Goal: Task Accomplishment & Management: Use online tool/utility

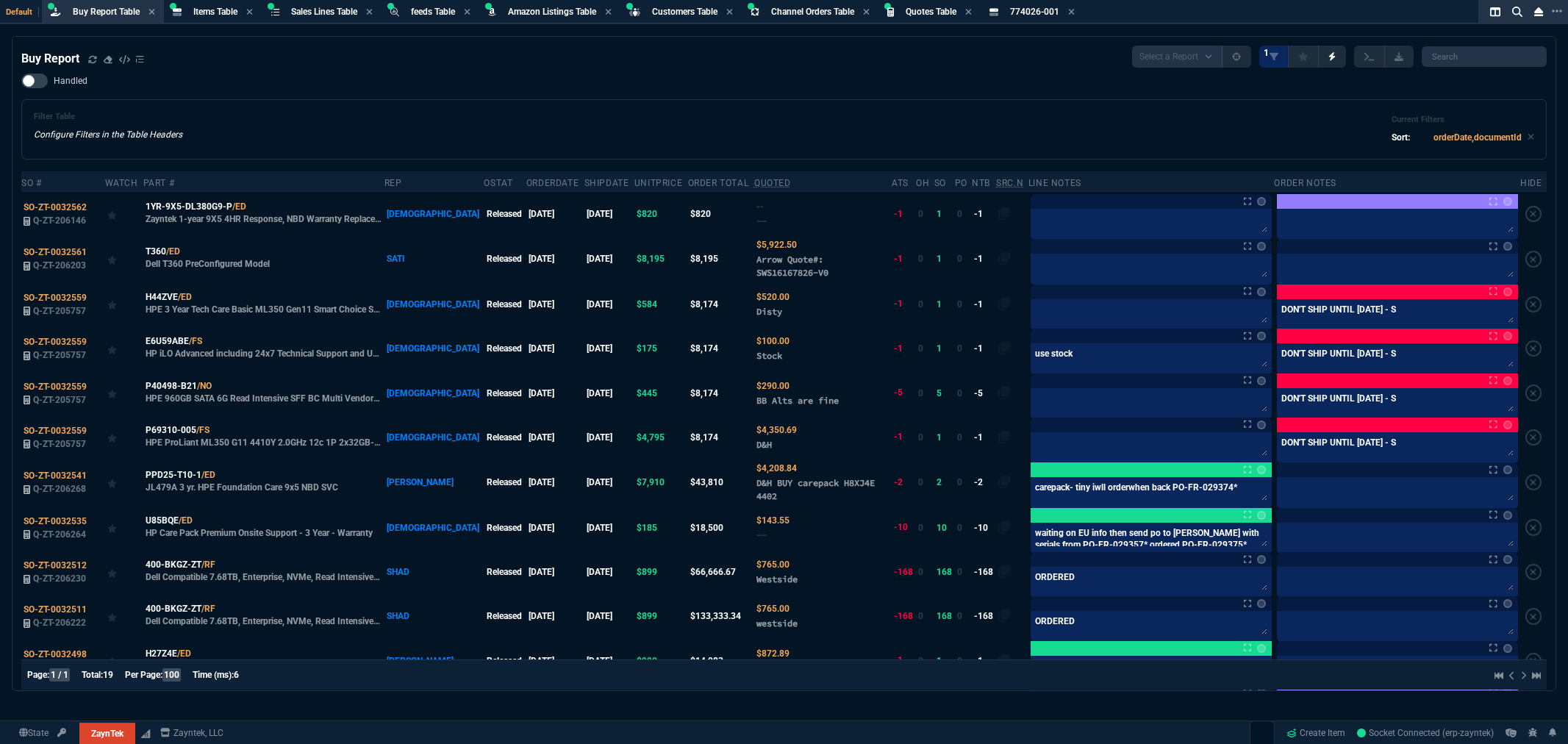
select select "8: NEPT"
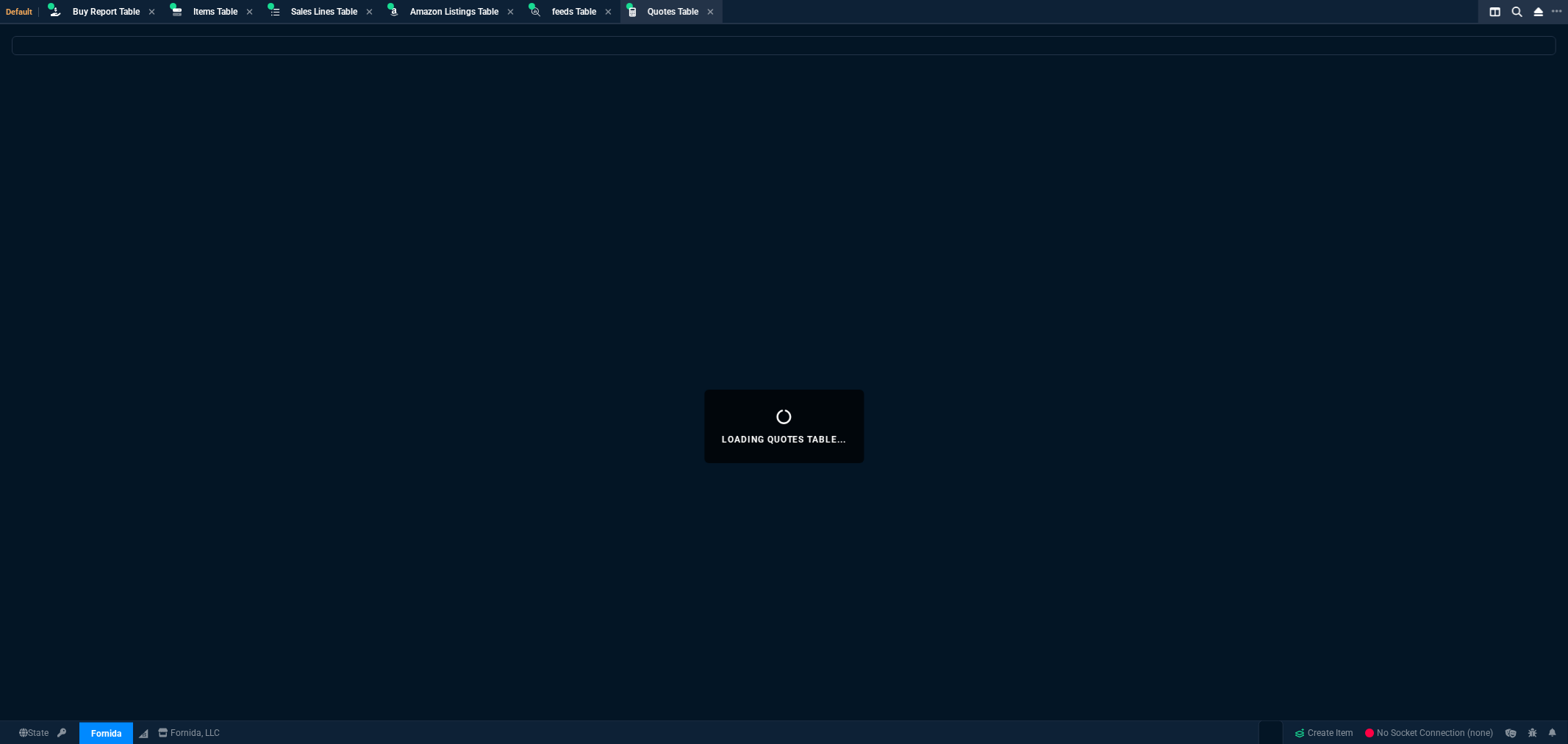
select select "8: NEPT"
select select
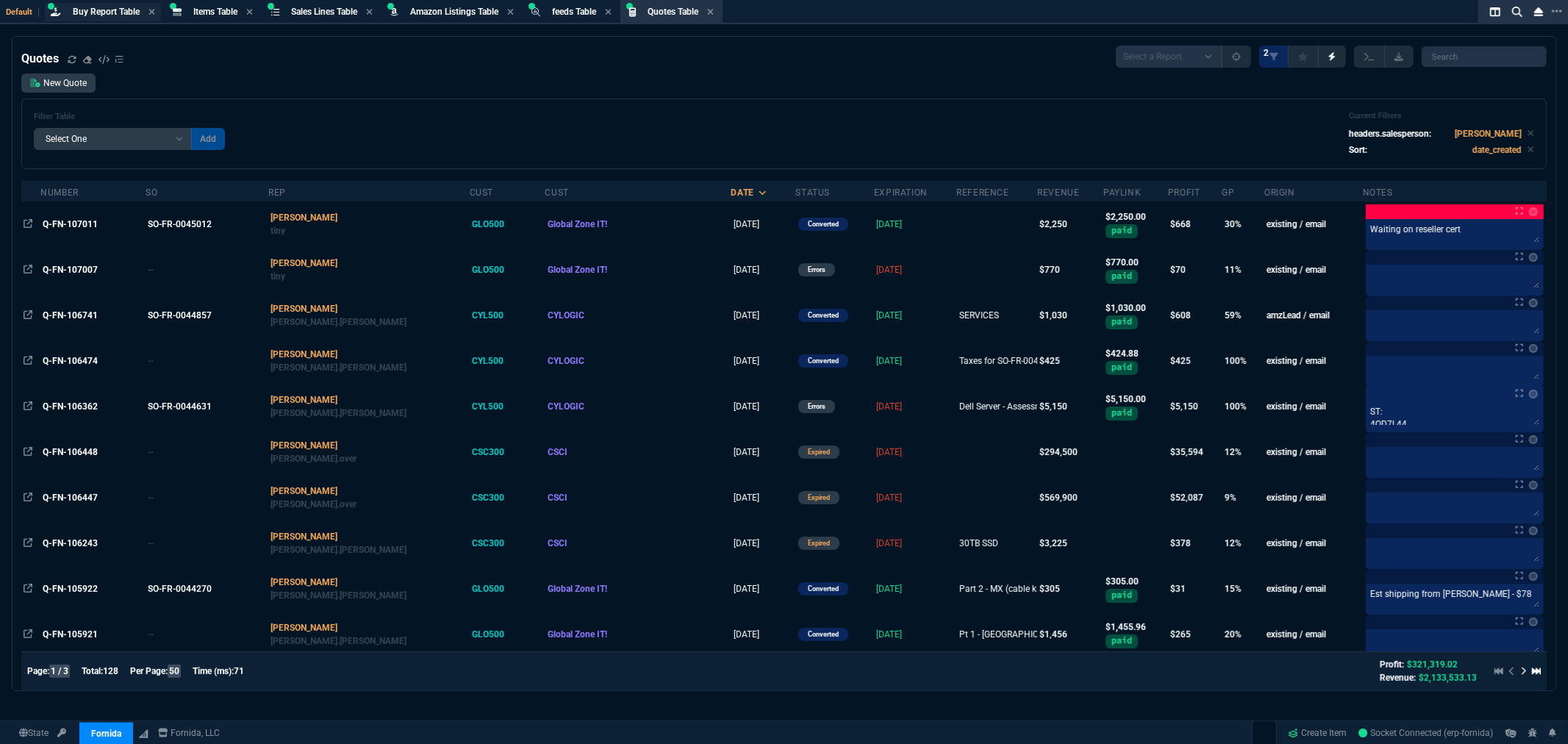
click at [105, 8] on span "Buy Report Table" at bounding box center [106, 12] width 67 height 10
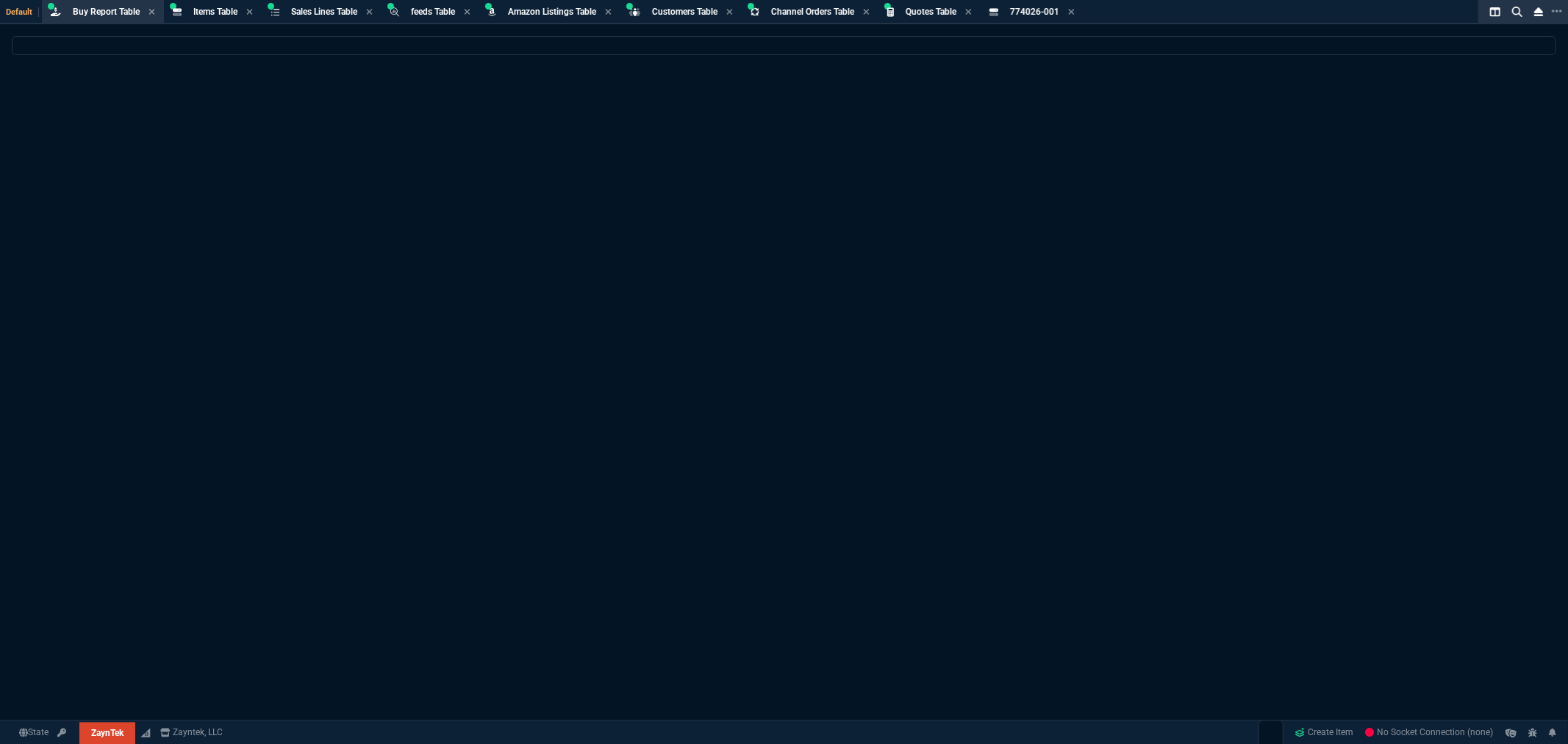
select select "8: NEPT"
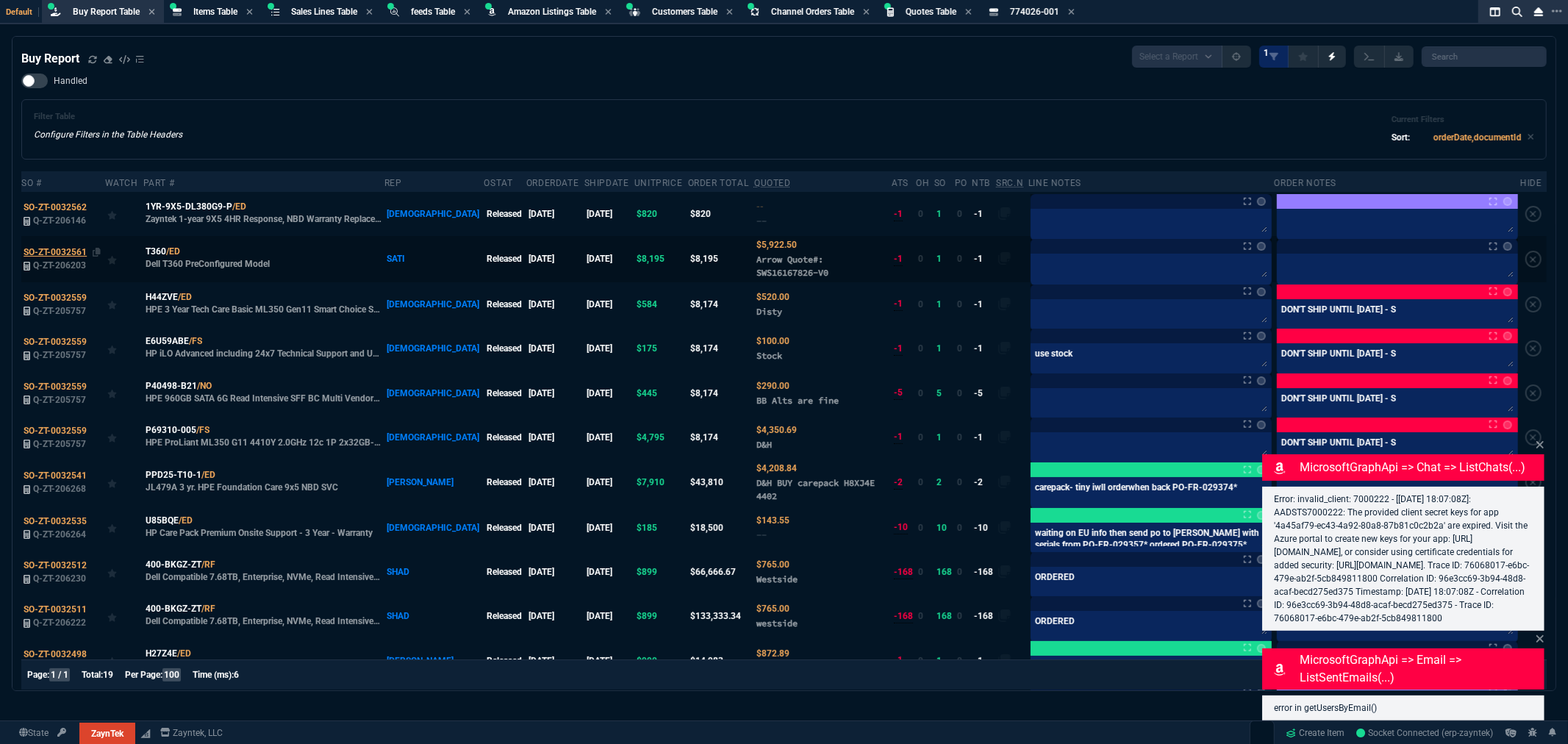
click at [53, 247] on span "SO-ZT-0032561" at bounding box center [55, 252] width 63 height 10
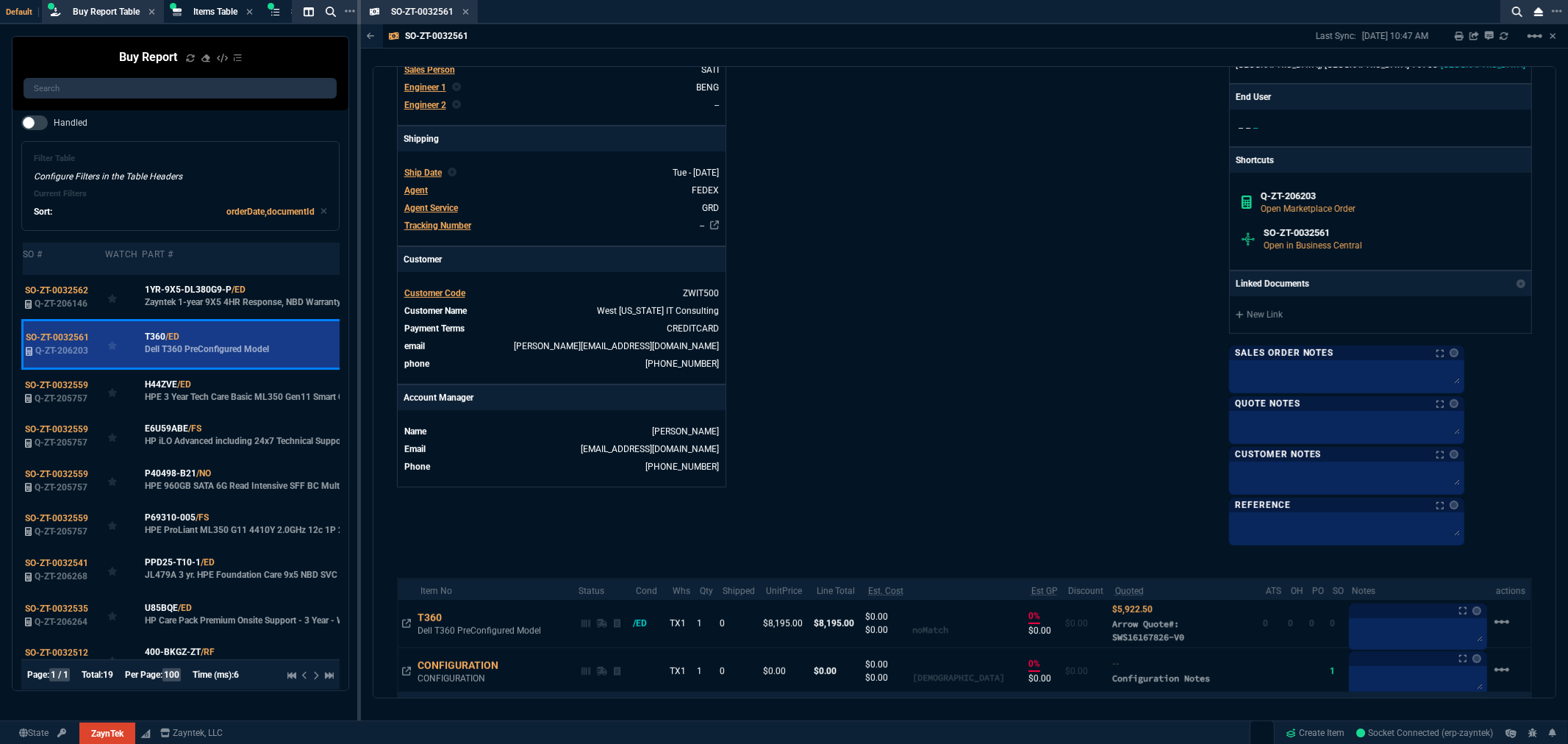
scroll to position [521, 0]
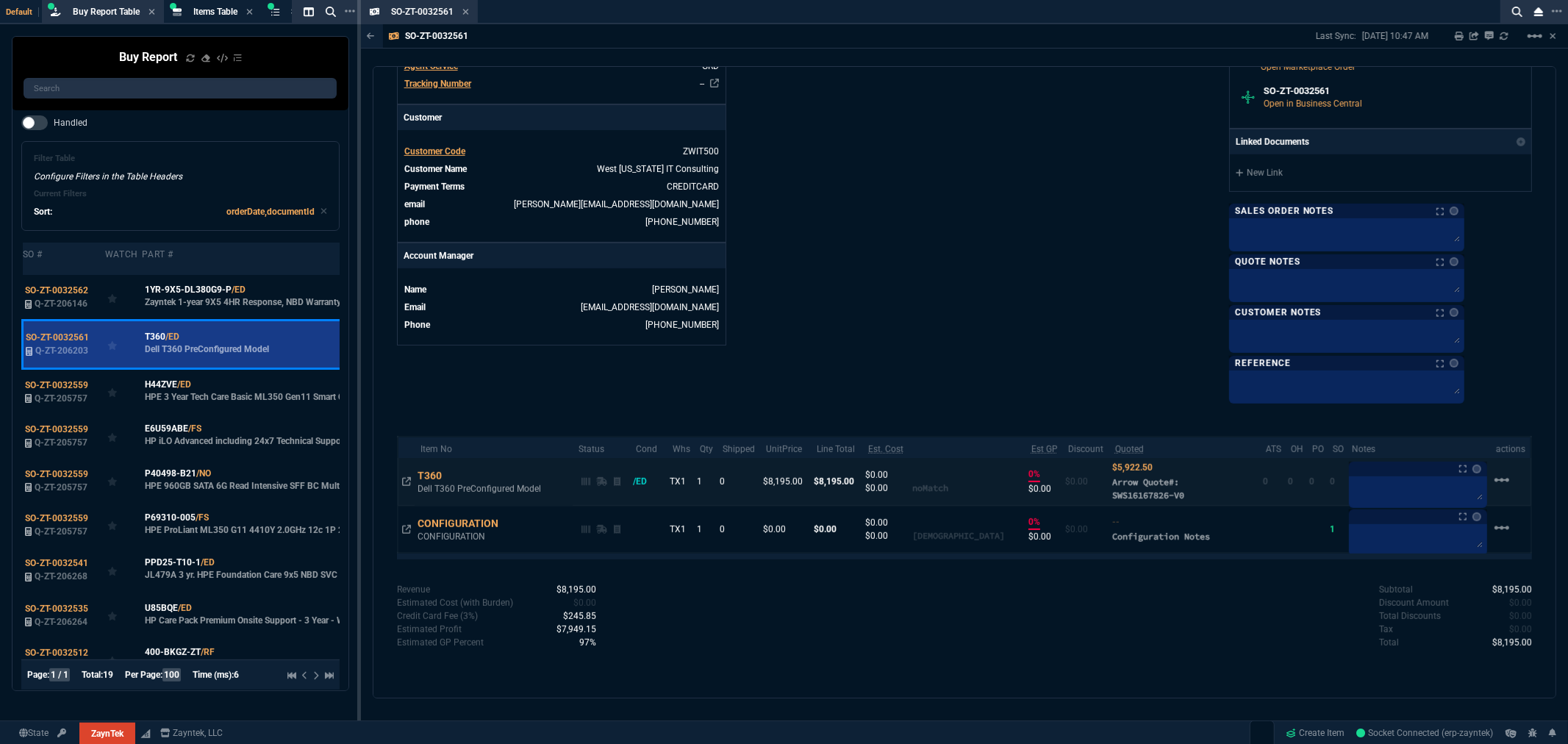
drag, startPoint x: 1176, startPoint y: 497, endPoint x: 1097, endPoint y: 502, distance: 79.2
click at [1109, 502] on td "$5,922.50 Arrow Quote#: SWS16167826-V0" at bounding box center [1185, 482] width 151 height 48
copy span "SWS16167826-V0"
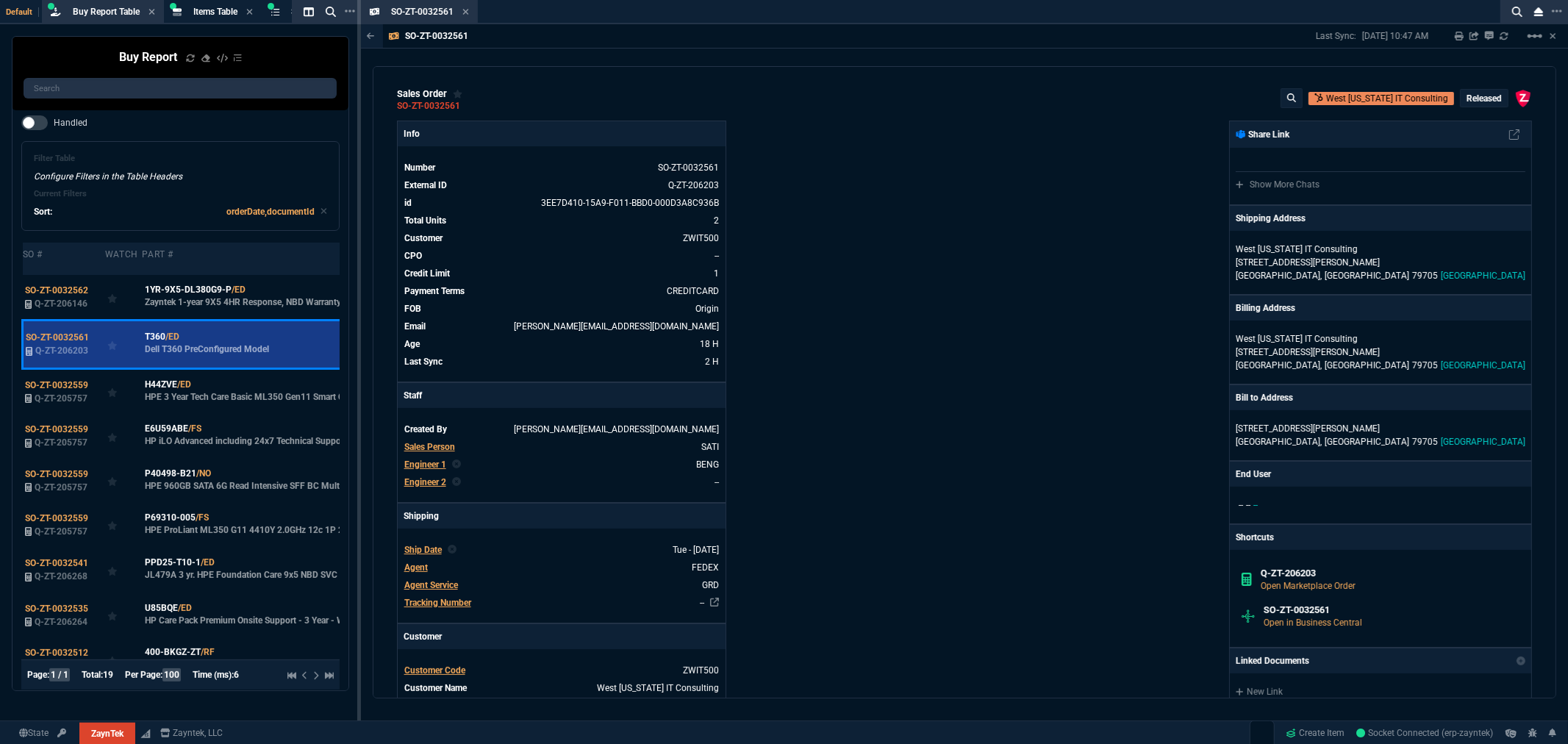
scroll to position [0, 0]
click at [702, 185] on link "Q-ZT-206203" at bounding box center [694, 187] width 51 height 10
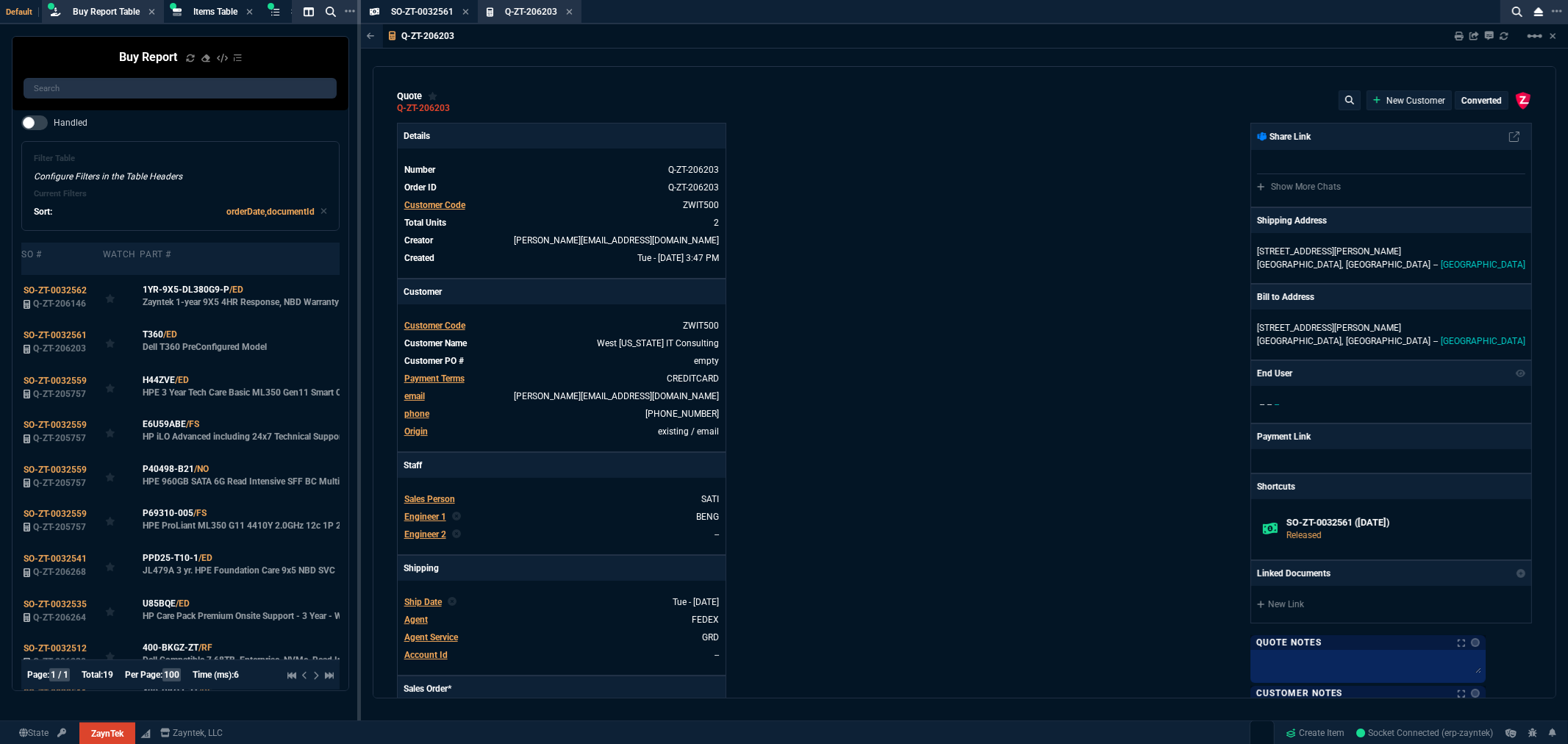
type input "28"
type input "2273"
type input "0"
type input "70"
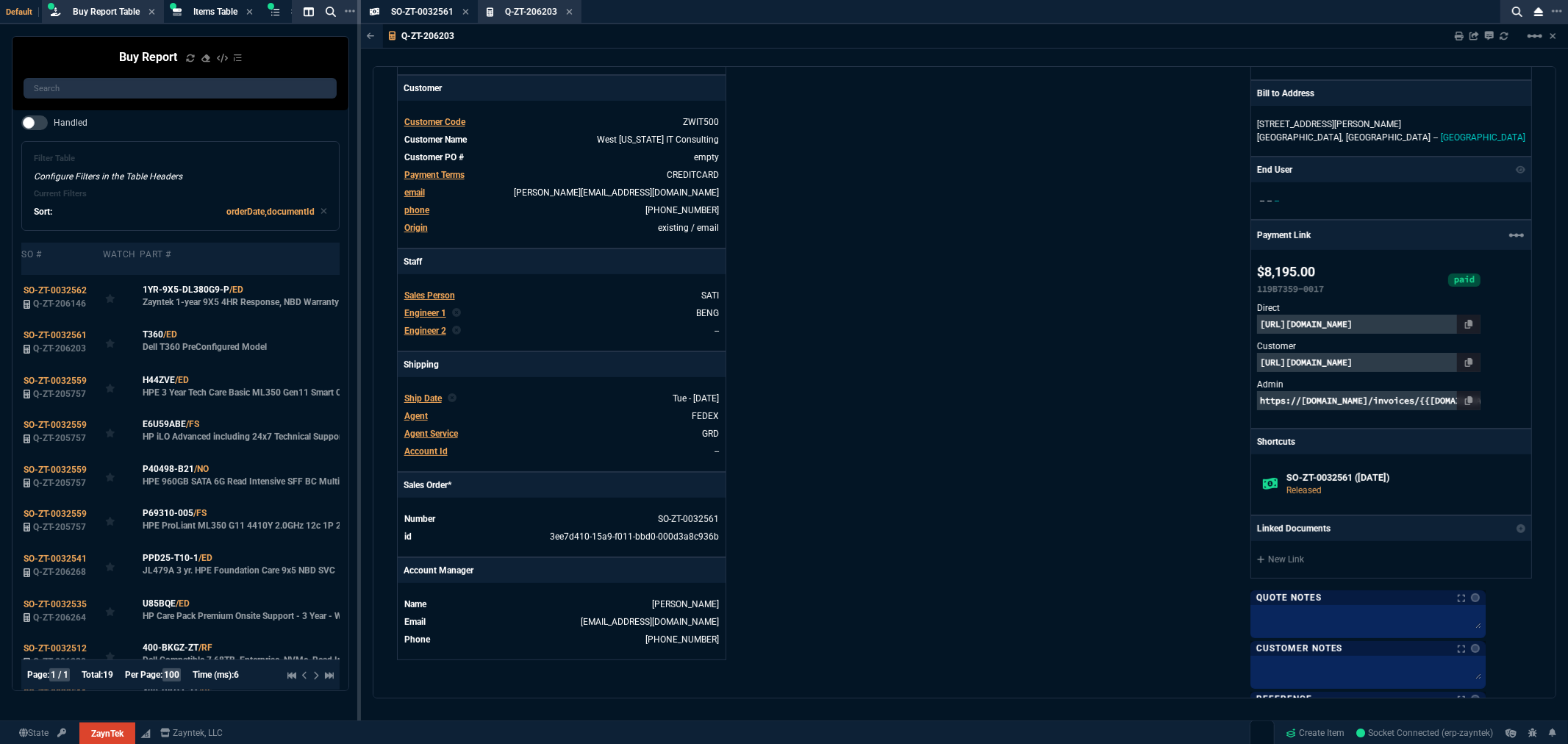
scroll to position [489, 0]
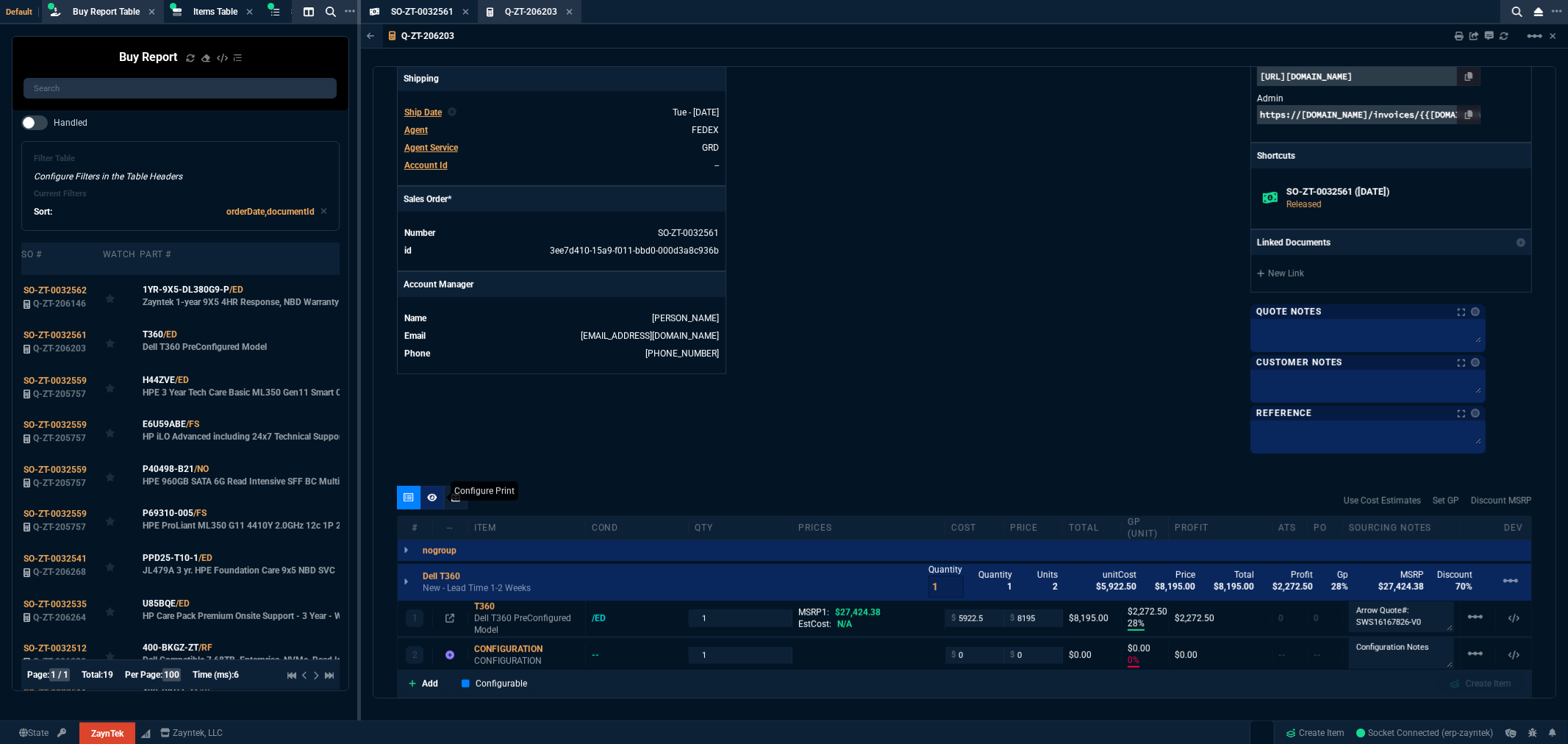
click at [437, 501] on icon at bounding box center [432, 497] width 10 height 8
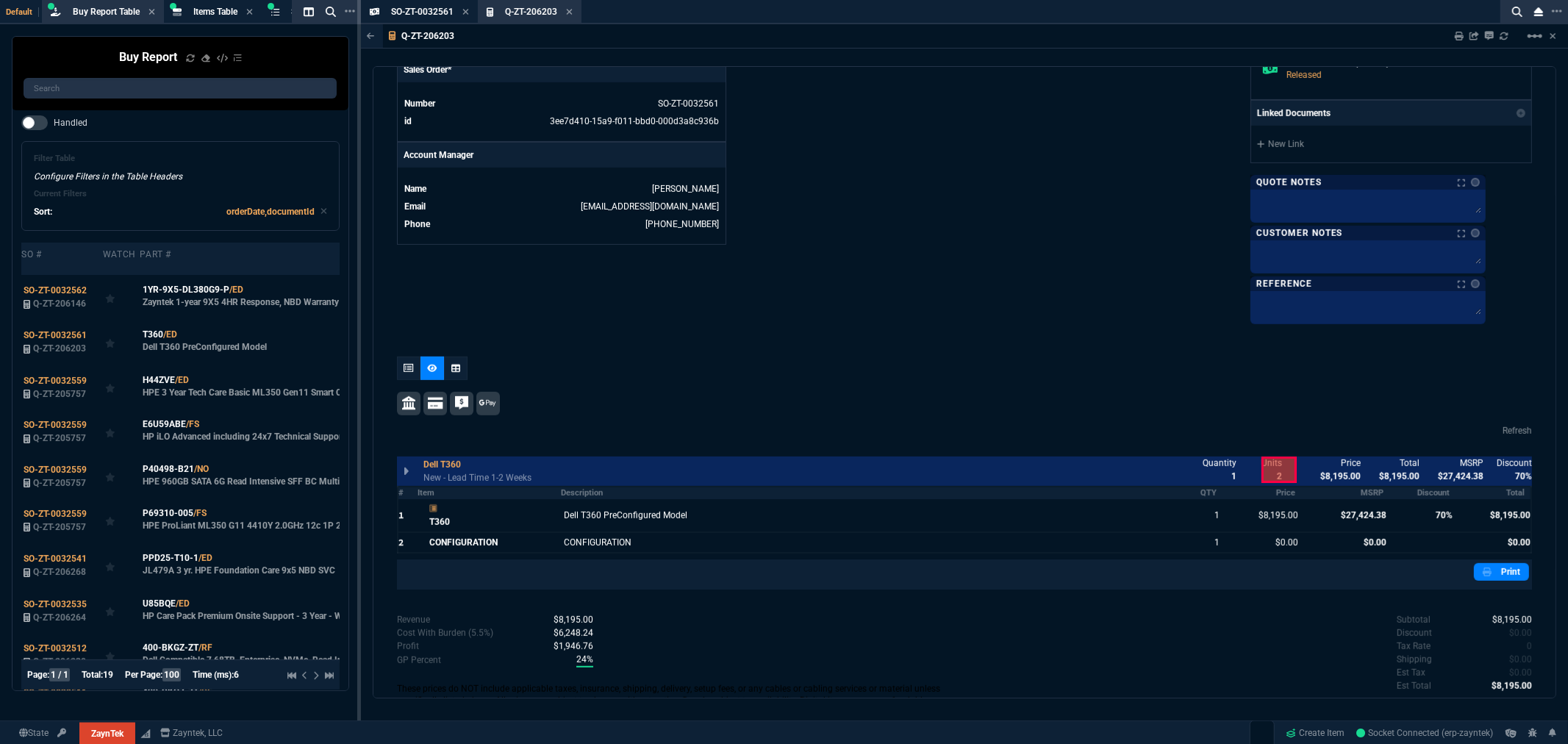
scroll to position [695, 0]
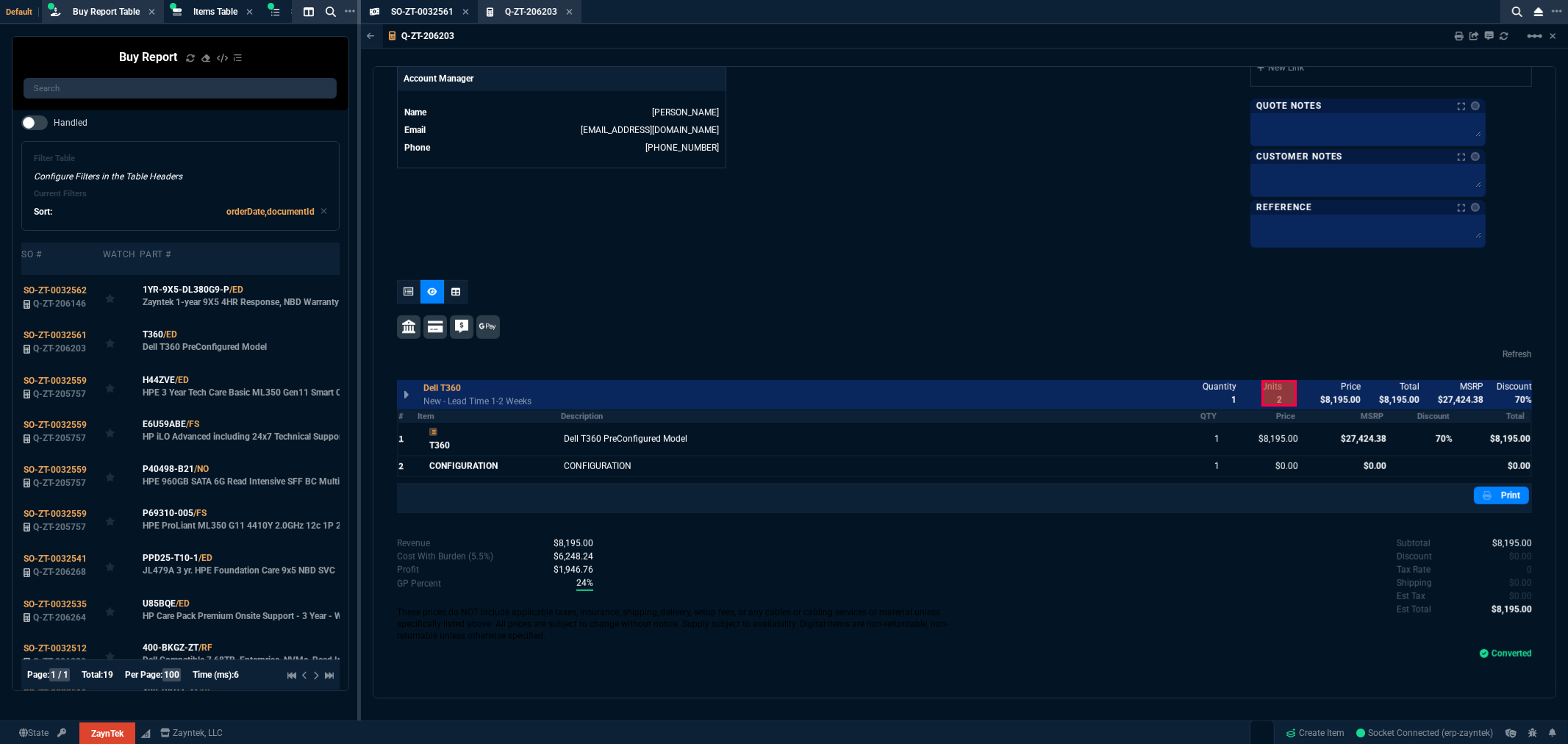
drag, startPoint x: 571, startPoint y: 12, endPoint x: 613, endPoint y: 129, distance: 124.3
click at [571, 12] on icon at bounding box center [570, 12] width 6 height 6
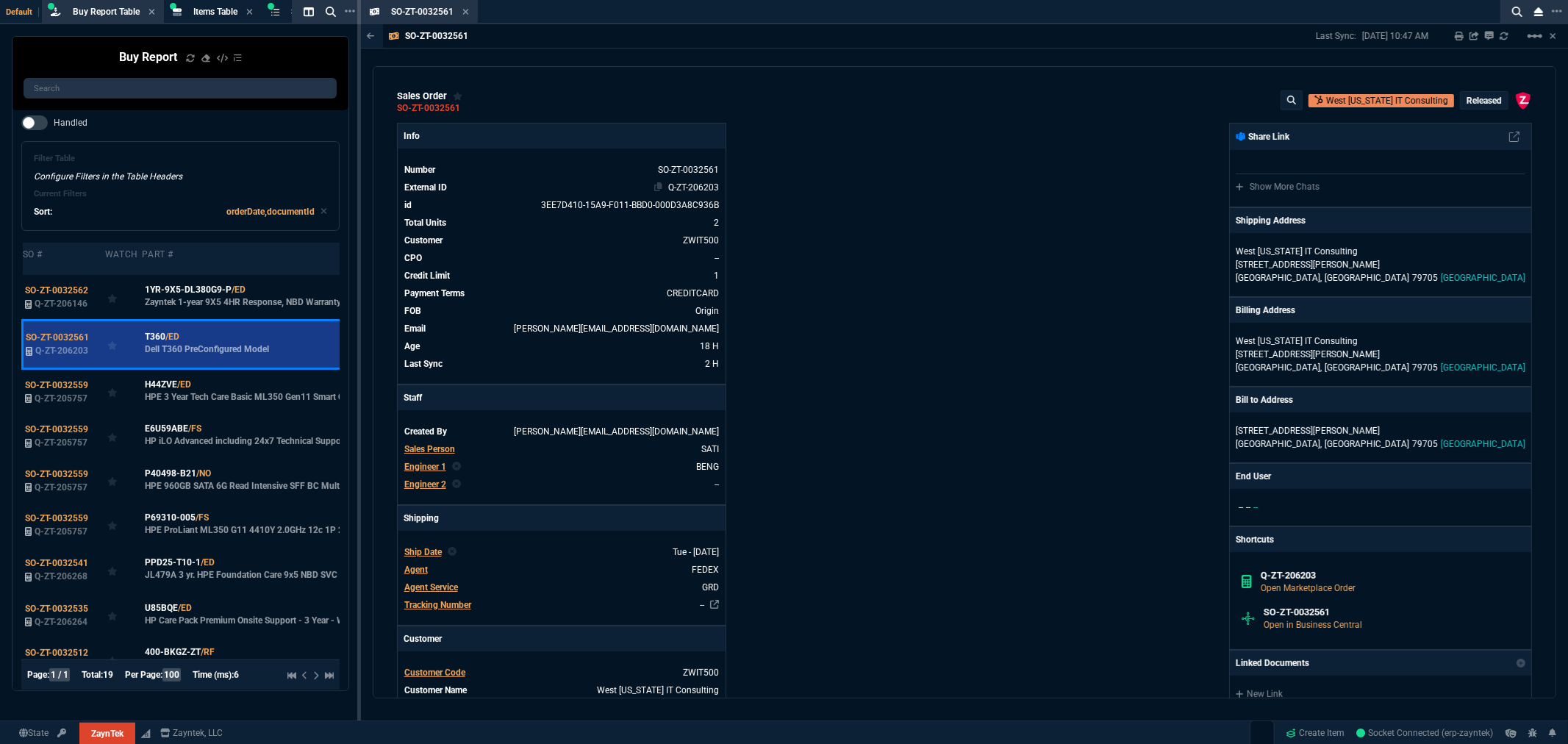
click at [679, 182] on link "Q-ZT-206203" at bounding box center [694, 187] width 51 height 10
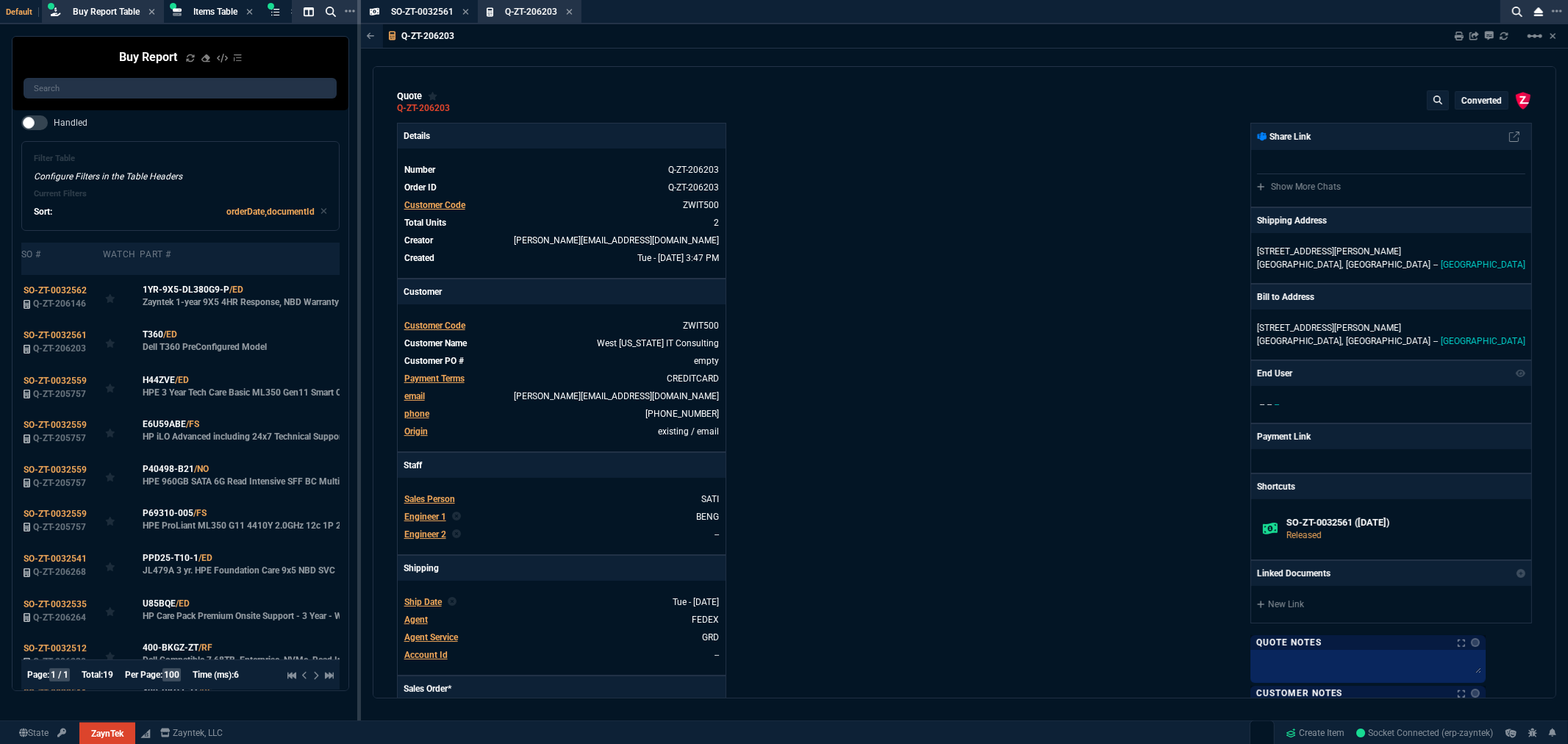
type input "28"
type input "2273"
type input "0"
type input "70"
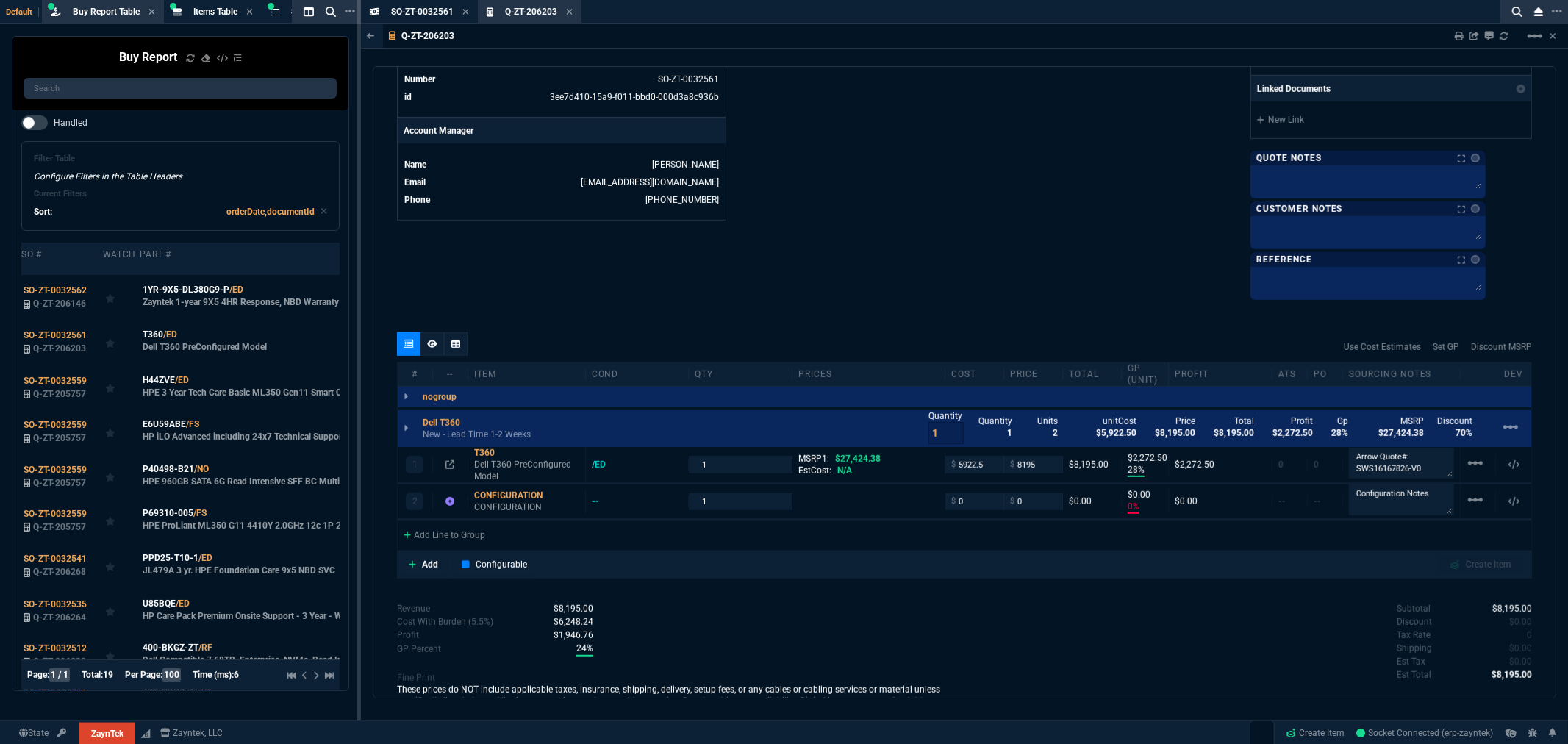
scroll to position [709, 0]
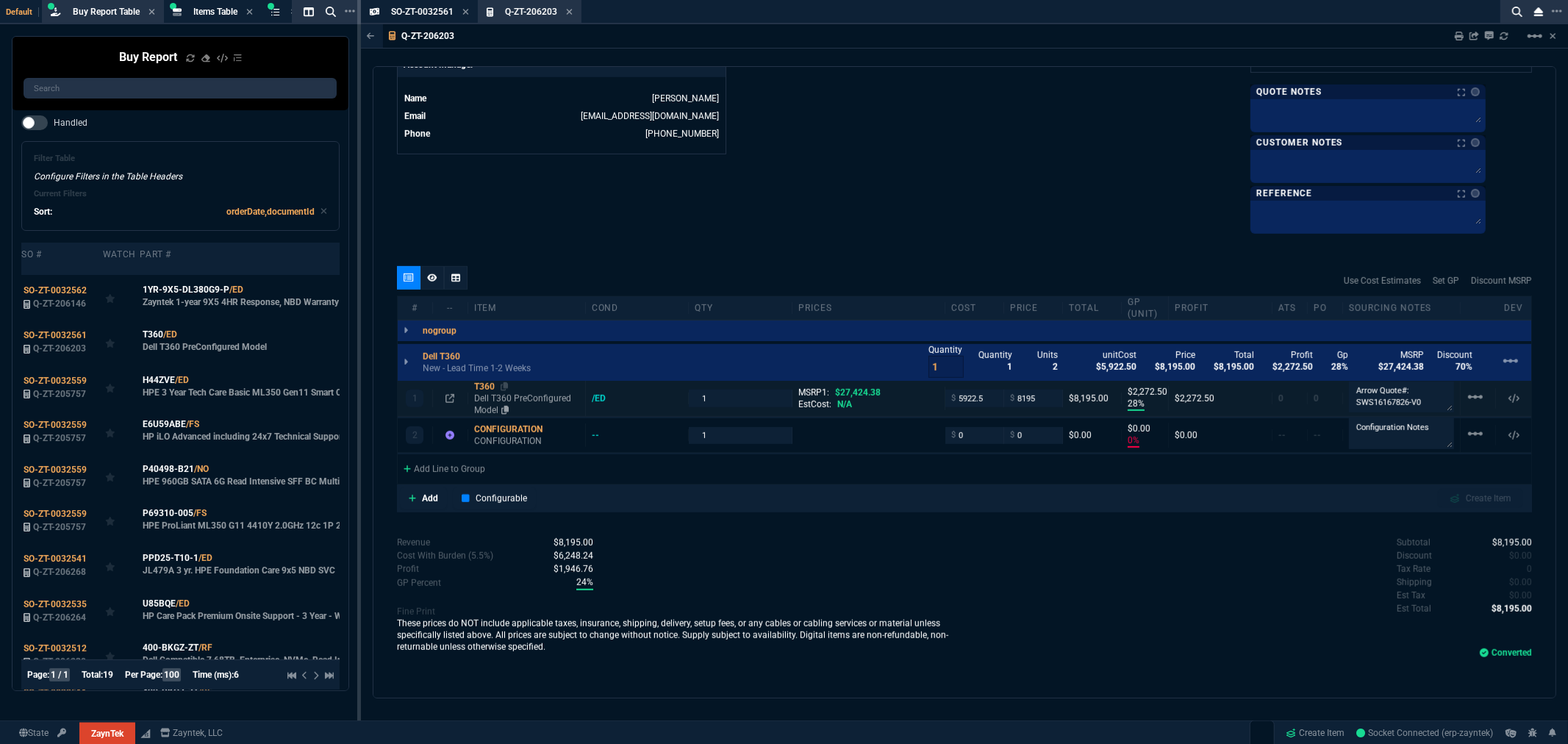
click at [484, 386] on div "T360" at bounding box center [527, 386] width 105 height 12
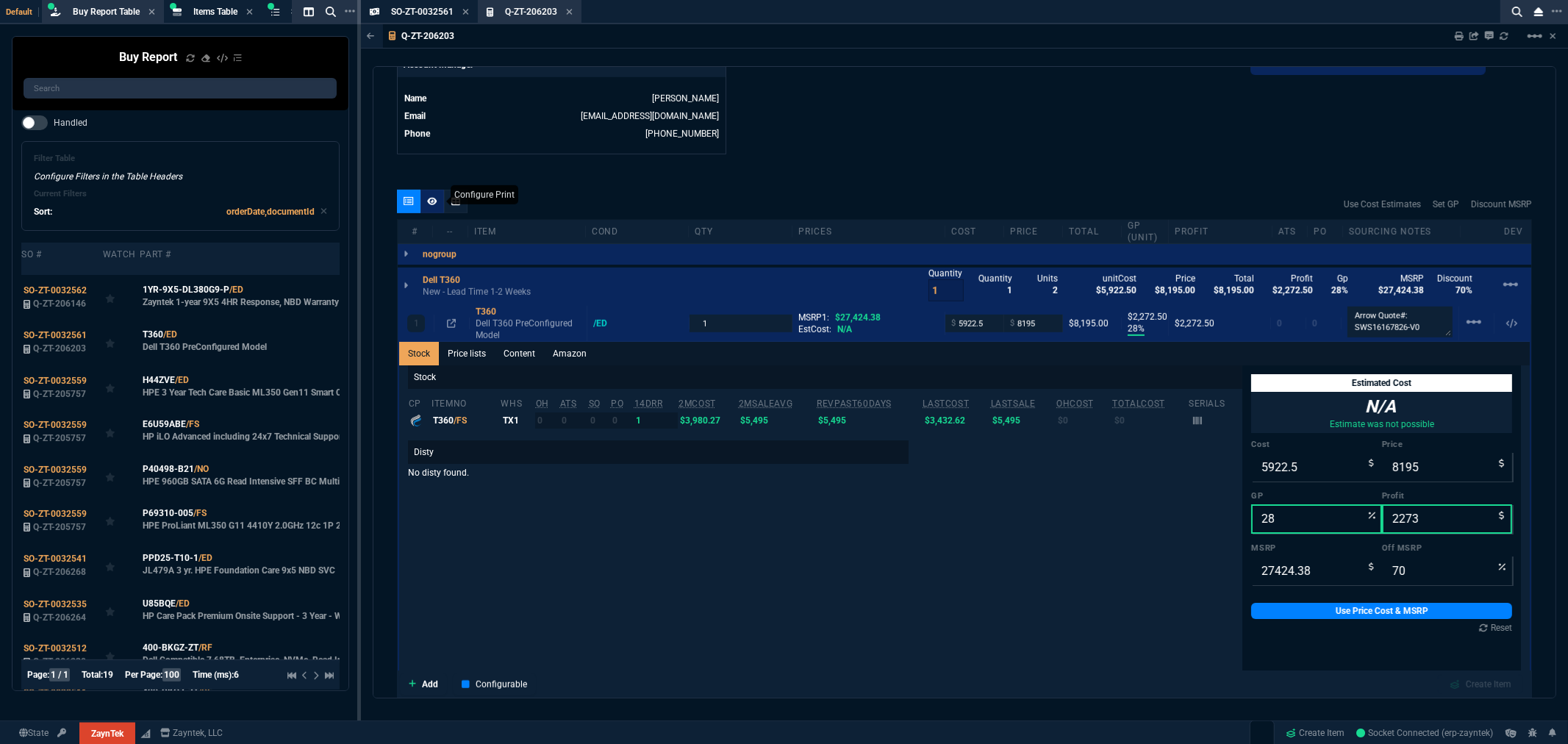
click at [435, 282] on p "Dell T360" at bounding box center [441, 280] width 38 height 12
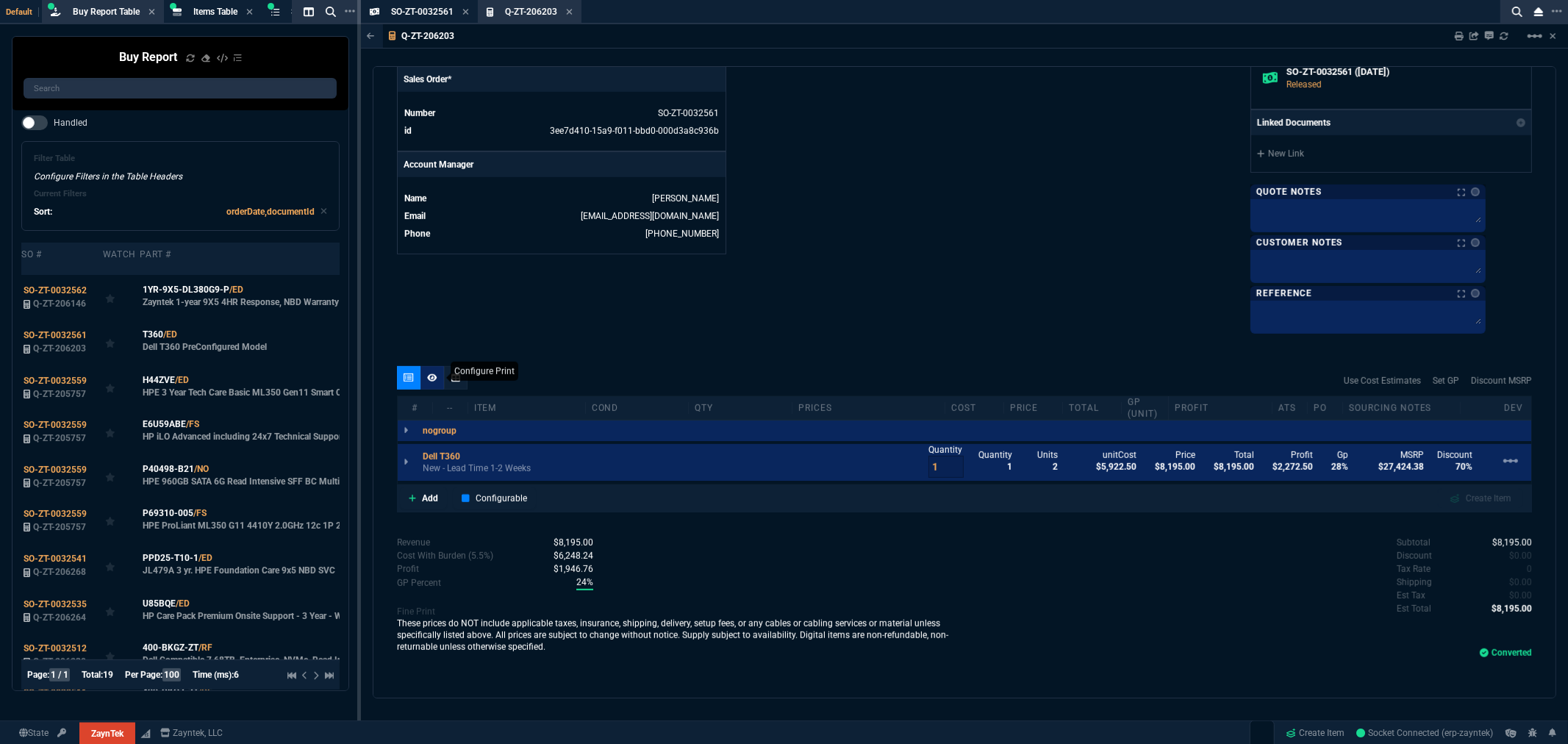
click at [432, 378] on icon at bounding box center [432, 377] width 10 height 8
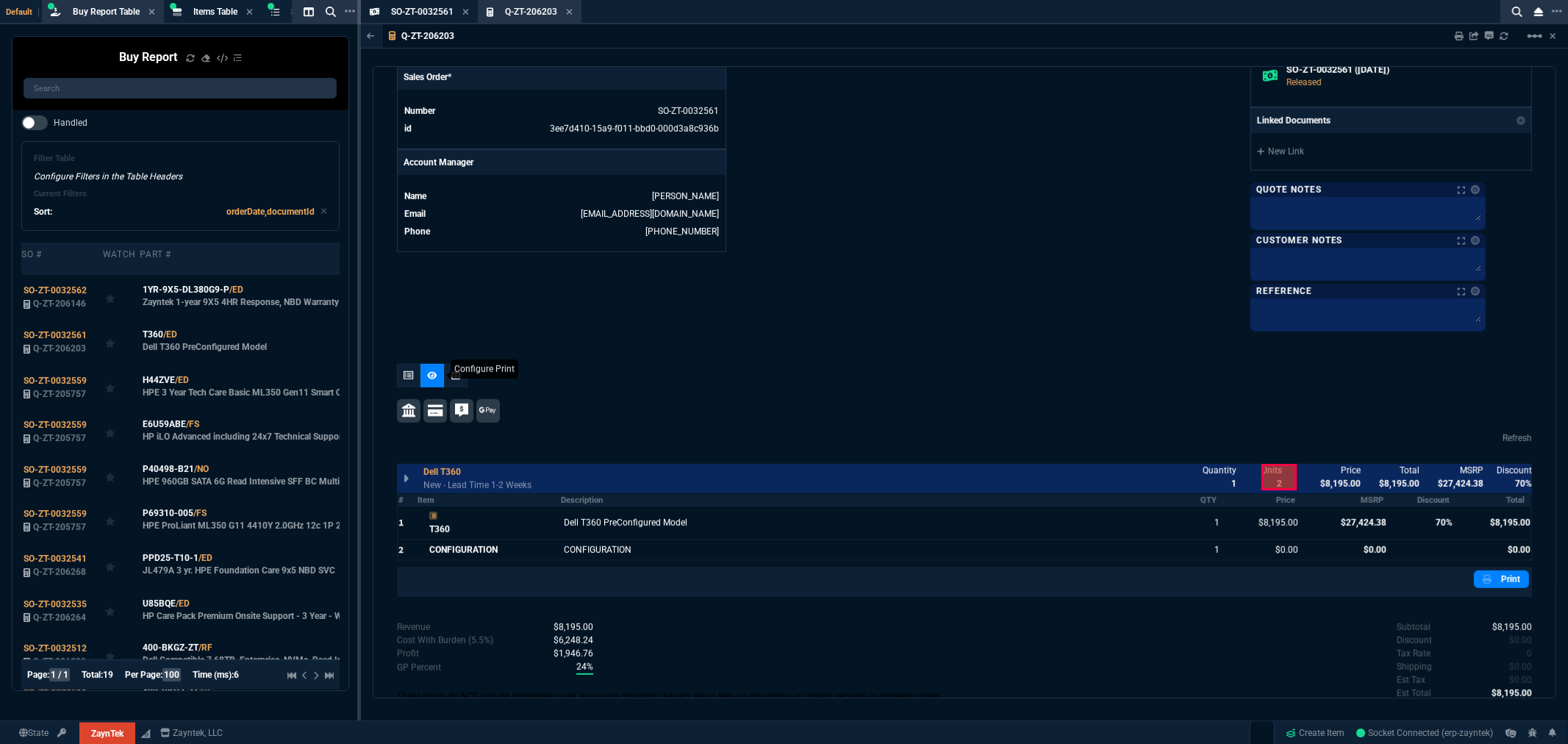
scroll to position [695, 0]
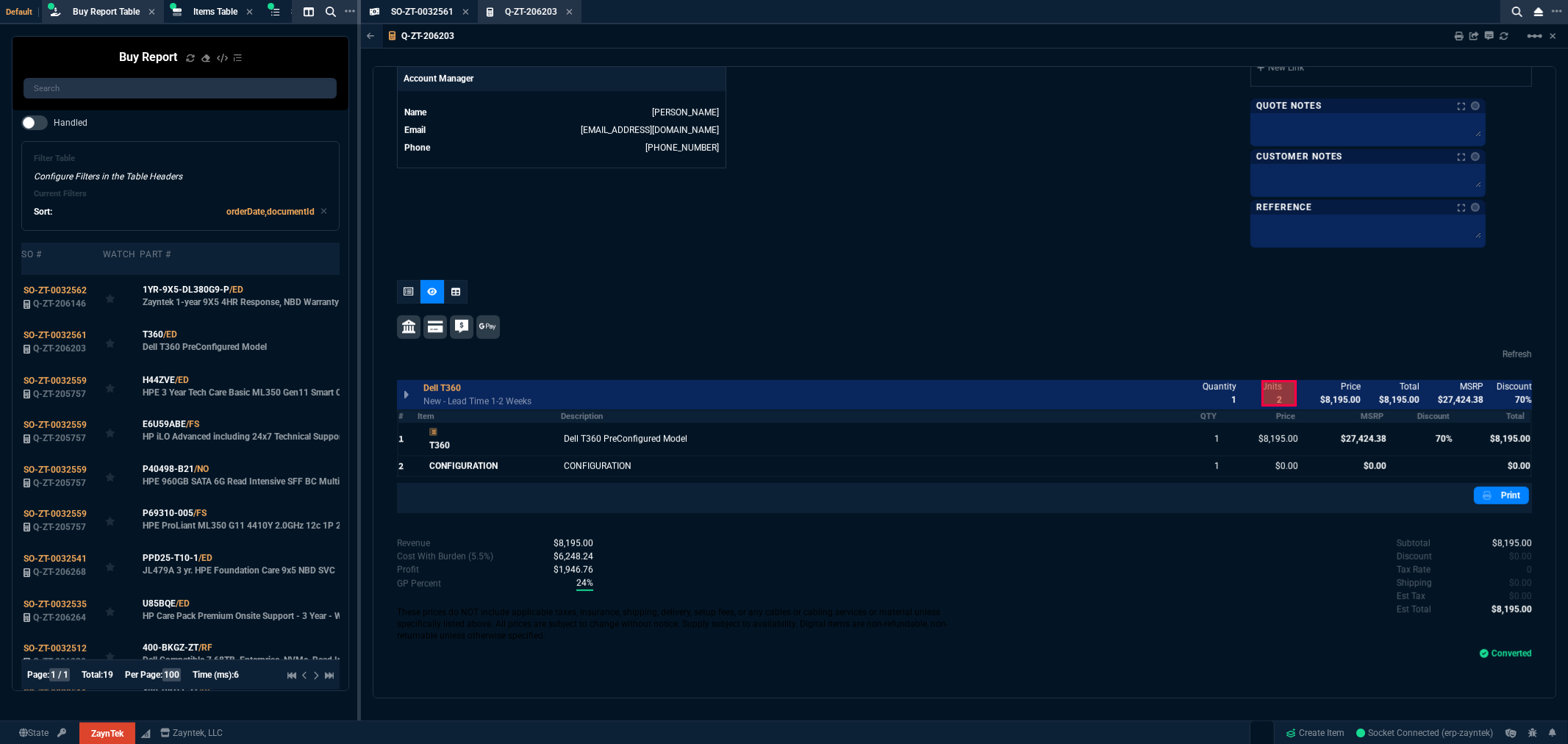
drag, startPoint x: 693, startPoint y: 322, endPoint x: 708, endPoint y: 321, distance: 15.0
click at [701, 321] on div at bounding box center [964, 327] width 1135 height 23
click at [570, 13] on icon at bounding box center [569, 12] width 7 height 8
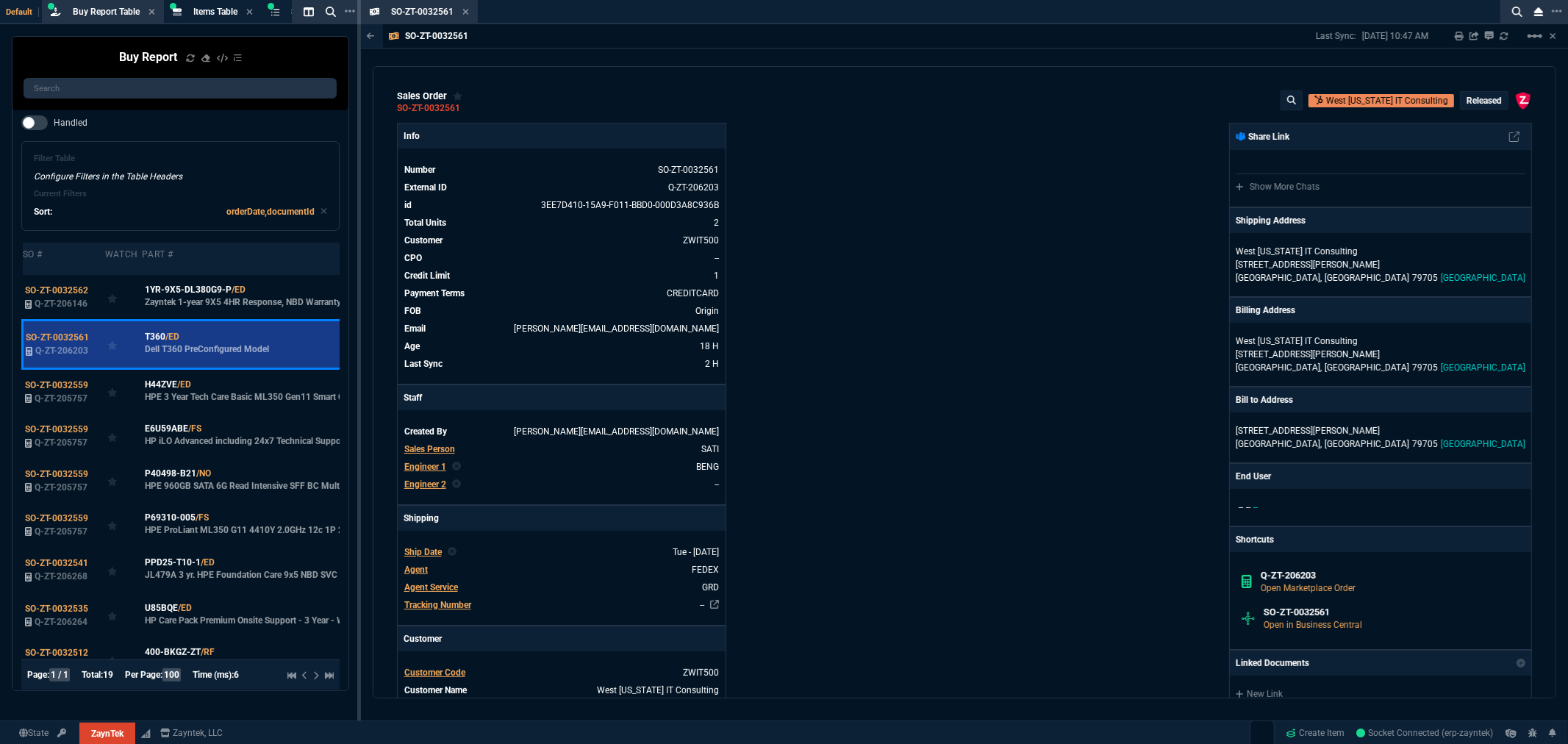
click at [467, 11] on icon at bounding box center [465, 12] width 7 height 8
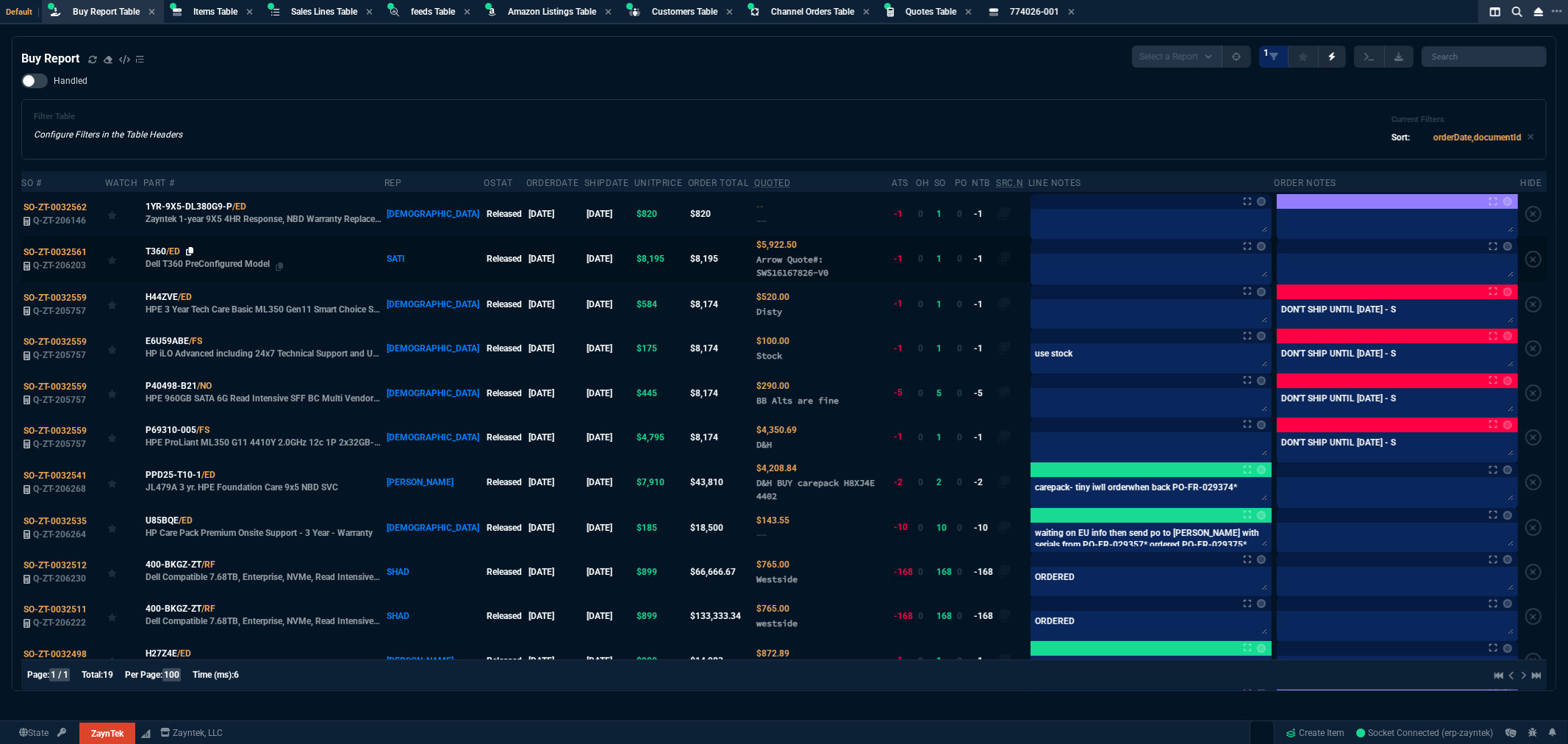
click at [194, 248] on icon at bounding box center [190, 251] width 8 height 8
click at [1033, 261] on textarea at bounding box center [1151, 267] width 235 height 22
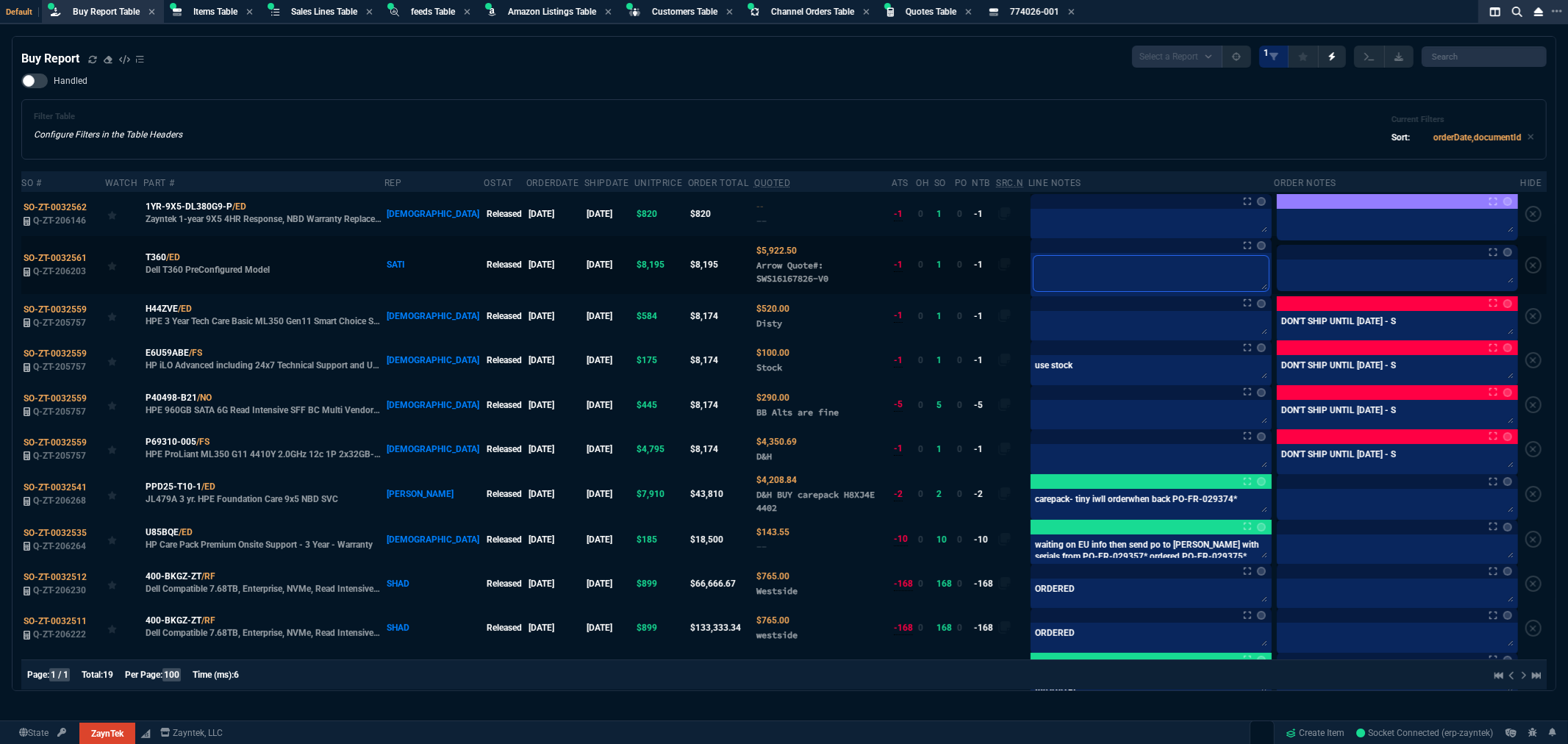
paste textarea "SWS16167826-V0"
type textarea "SWS16167826-V0"
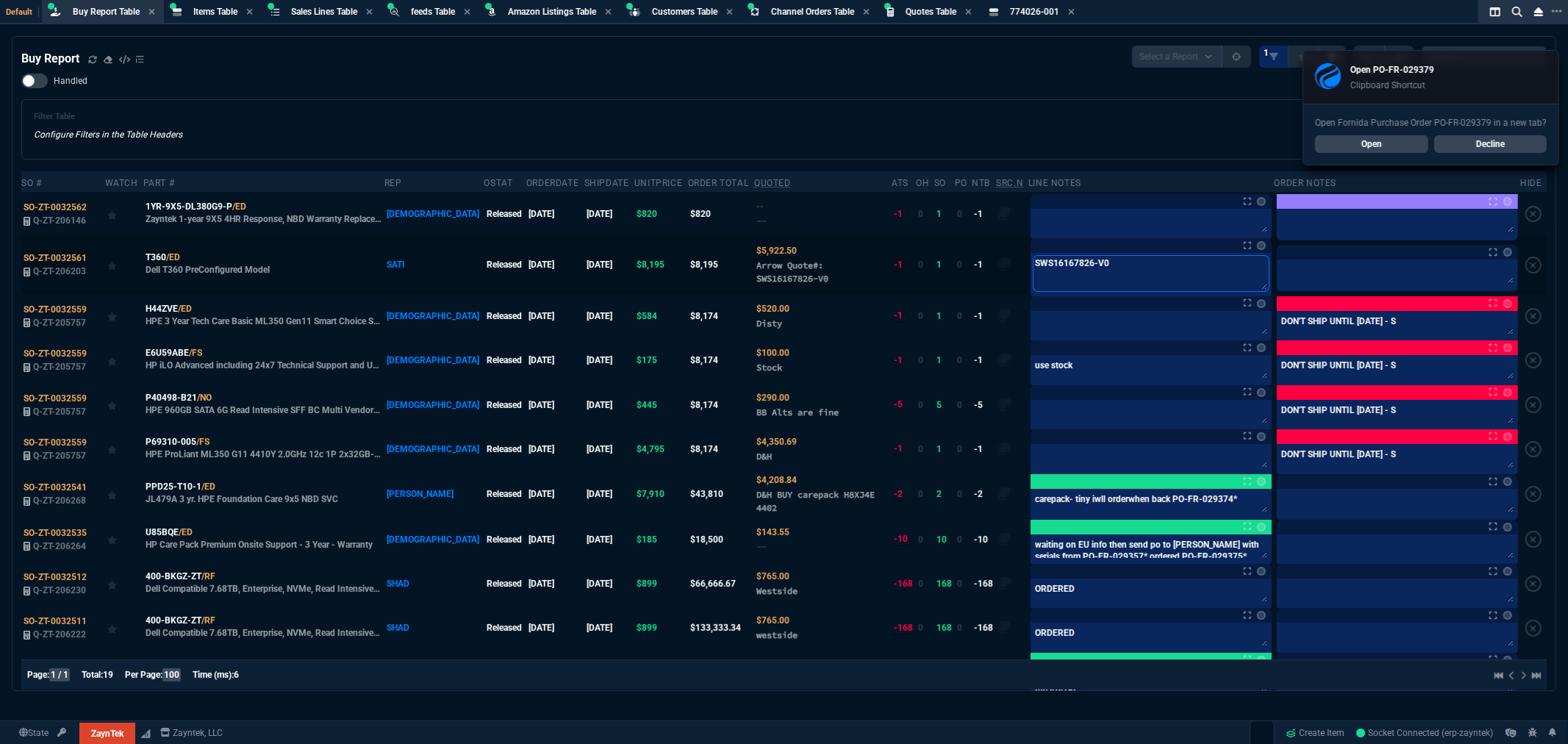
click at [1121, 267] on textarea "SWS16167826-V0" at bounding box center [1151, 273] width 235 height 36
type textarea "SWS16167826-V0"
paste textarea "PO-FR-029379*"
type textarea "SWS16167826-V0 PO-FR-029379*"
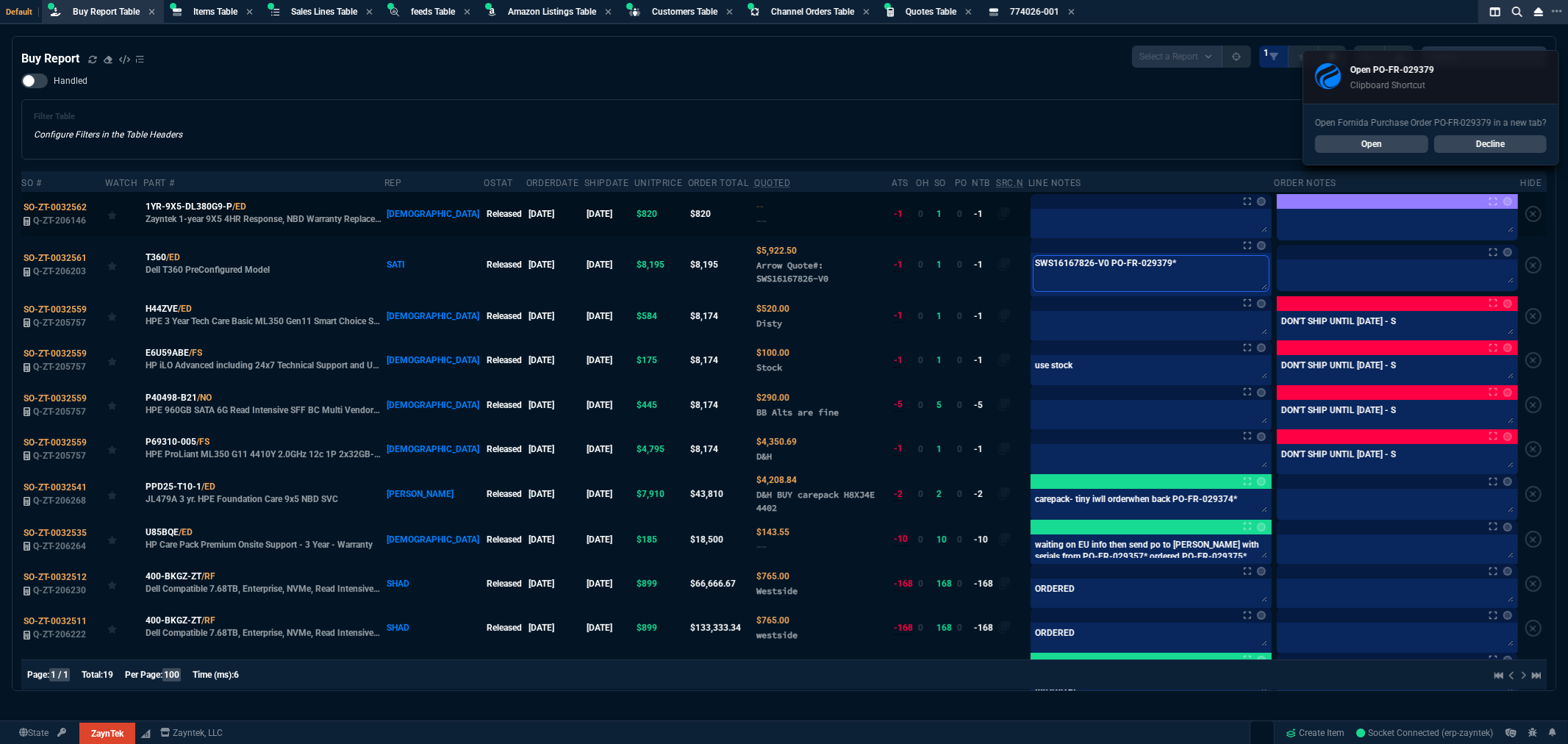
type textarea "SWS16167826-V0 PO-FR-029379*"
click at [1056, 224] on textarea at bounding box center [1151, 223] width 235 height 22
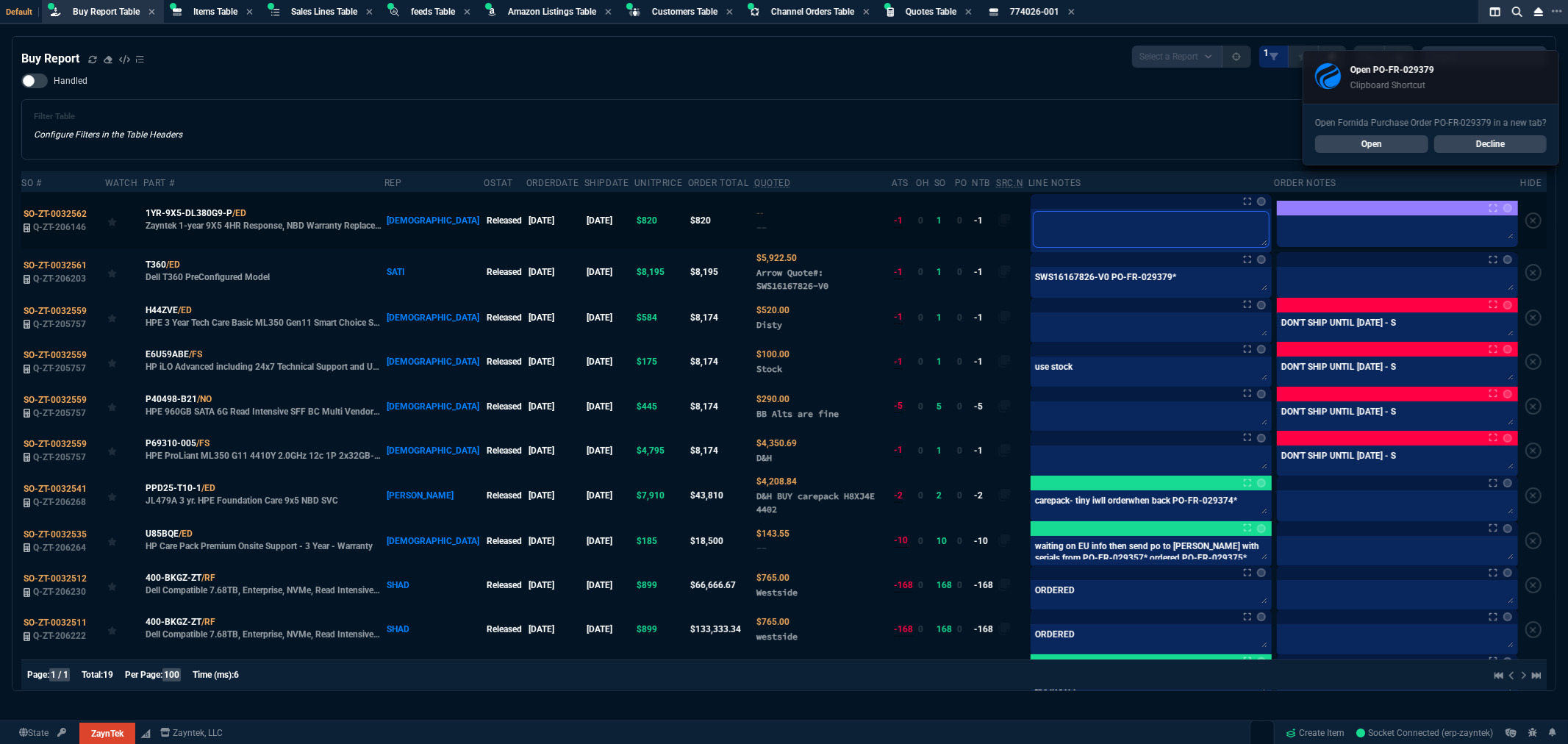
type textarea "w"
type textarea "wa"
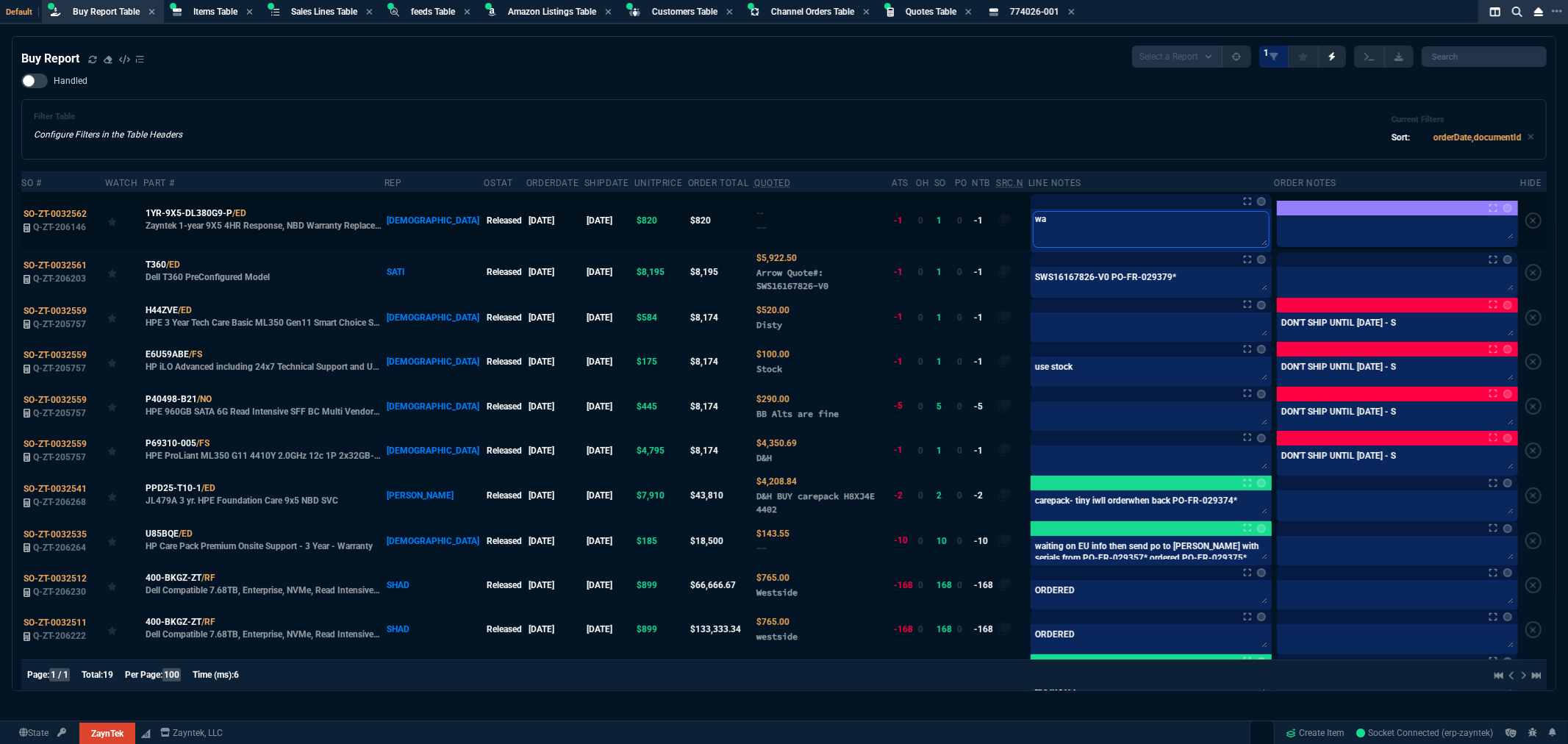
type textarea "war"
type textarea "warr"
type textarea "warra"
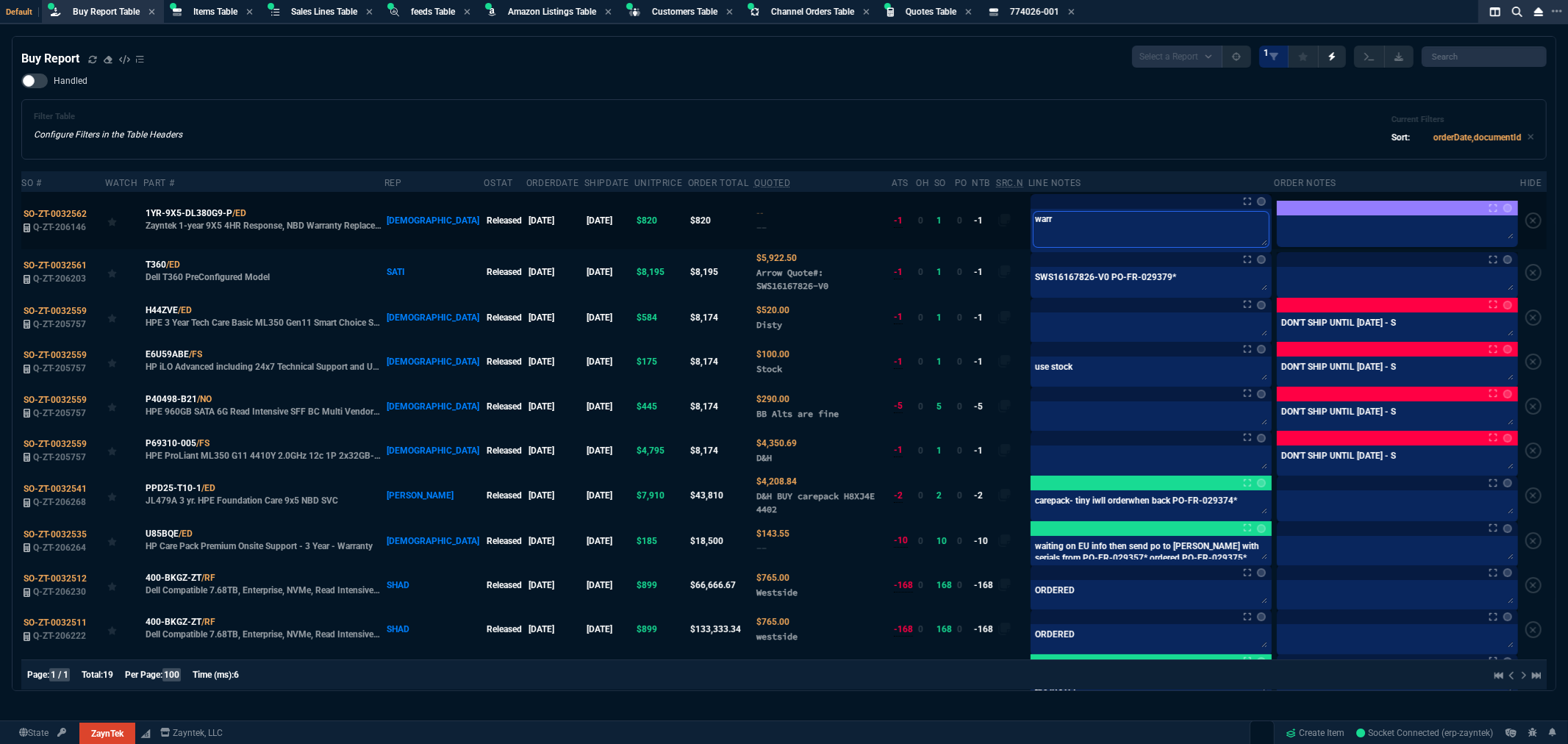
type textarea "warra"
type textarea "warran"
type textarea "warrant"
type textarea "warranty"
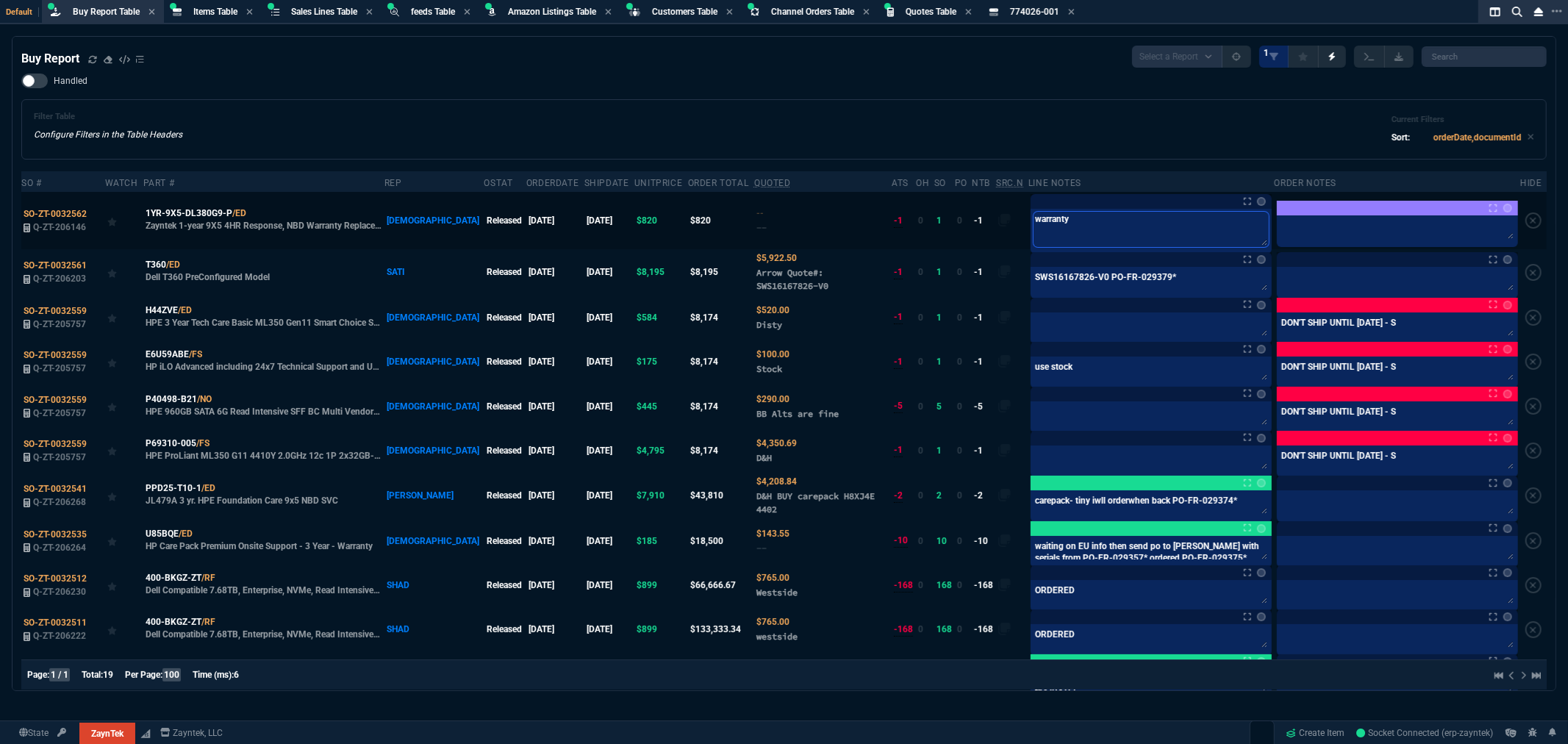
type textarea "warranty"
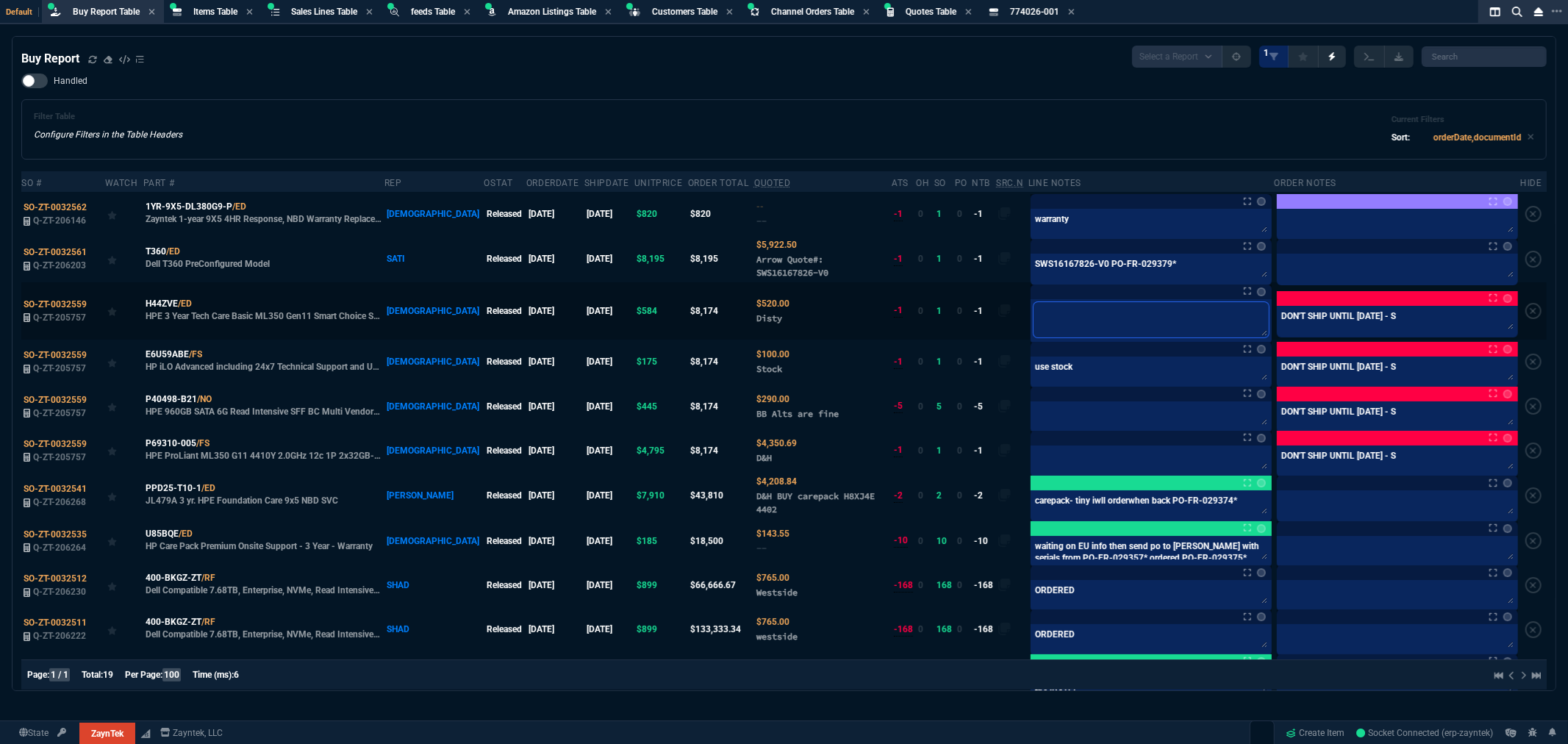
click at [1060, 329] on textarea at bounding box center [1151, 320] width 235 height 36
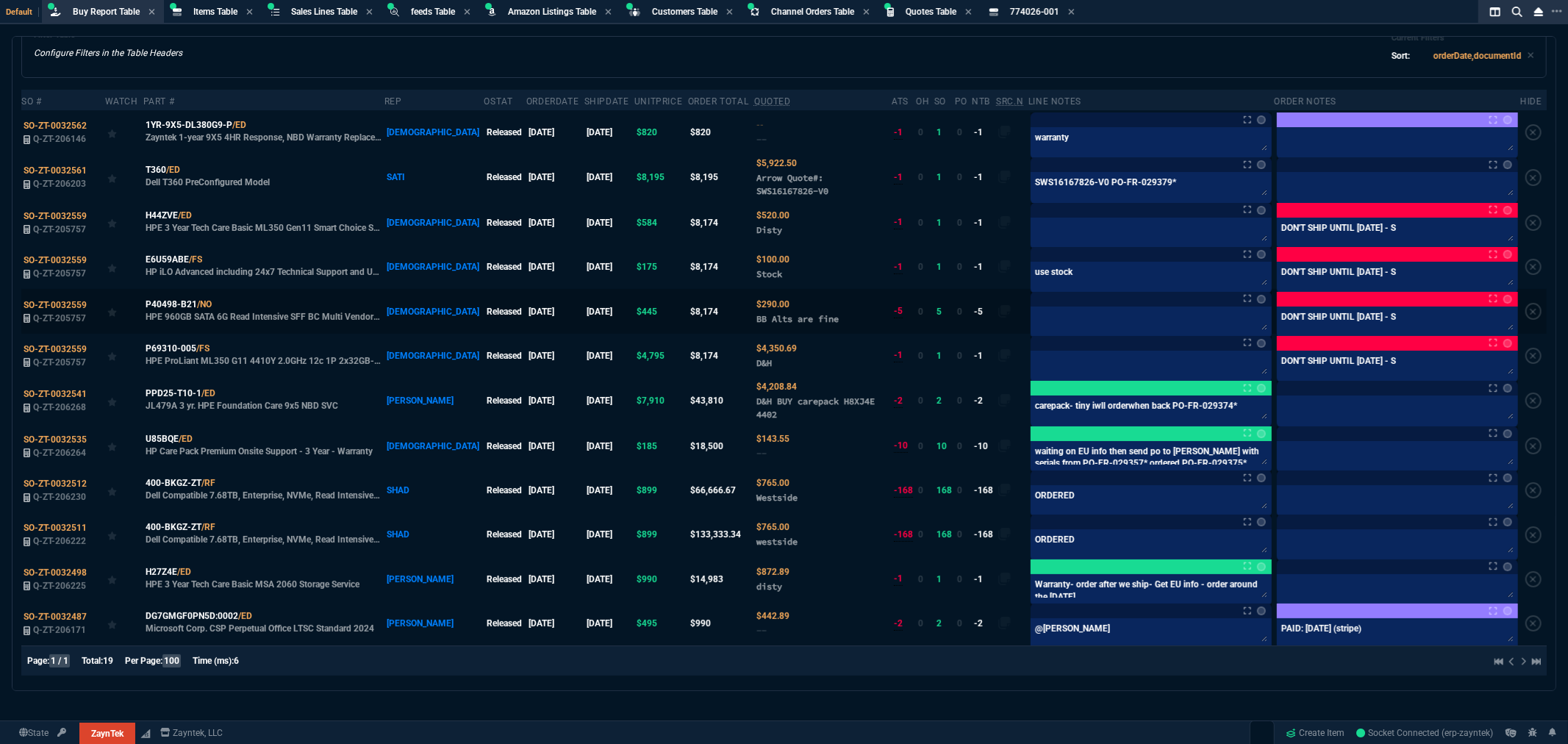
scroll to position [88, 0]
